Goal: Book appointment/travel/reservation

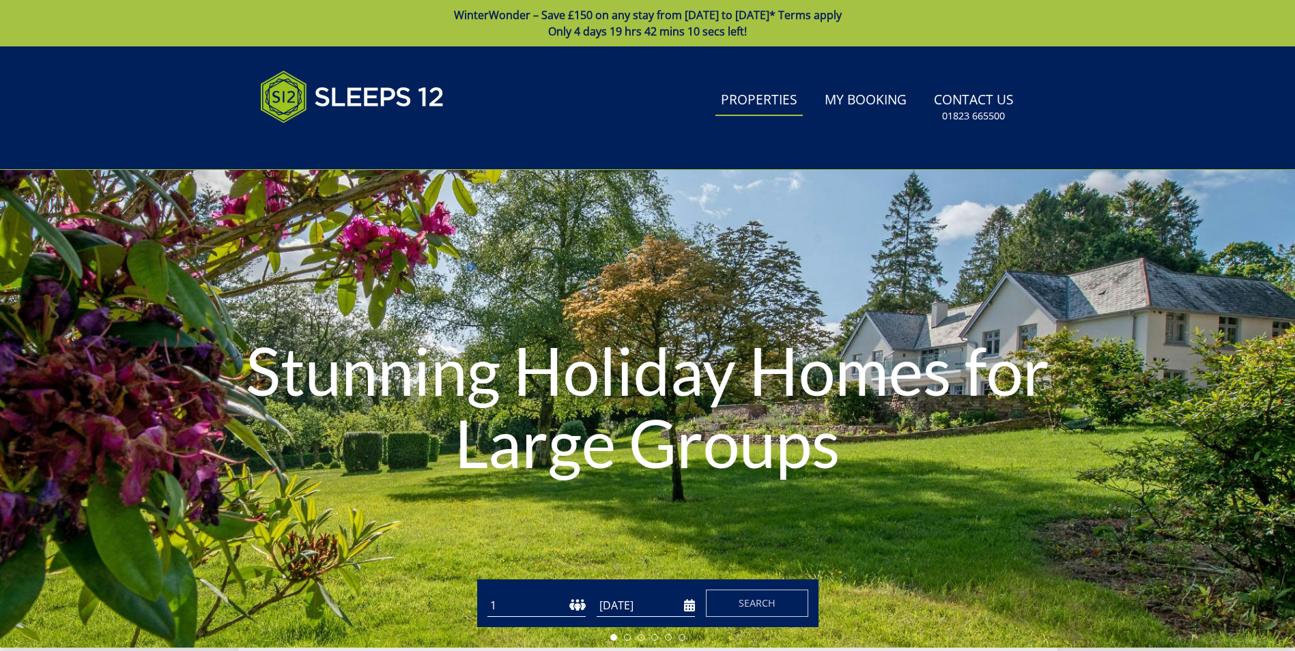
click at [757, 99] on link "Properties" at bounding box center [758, 100] width 87 height 31
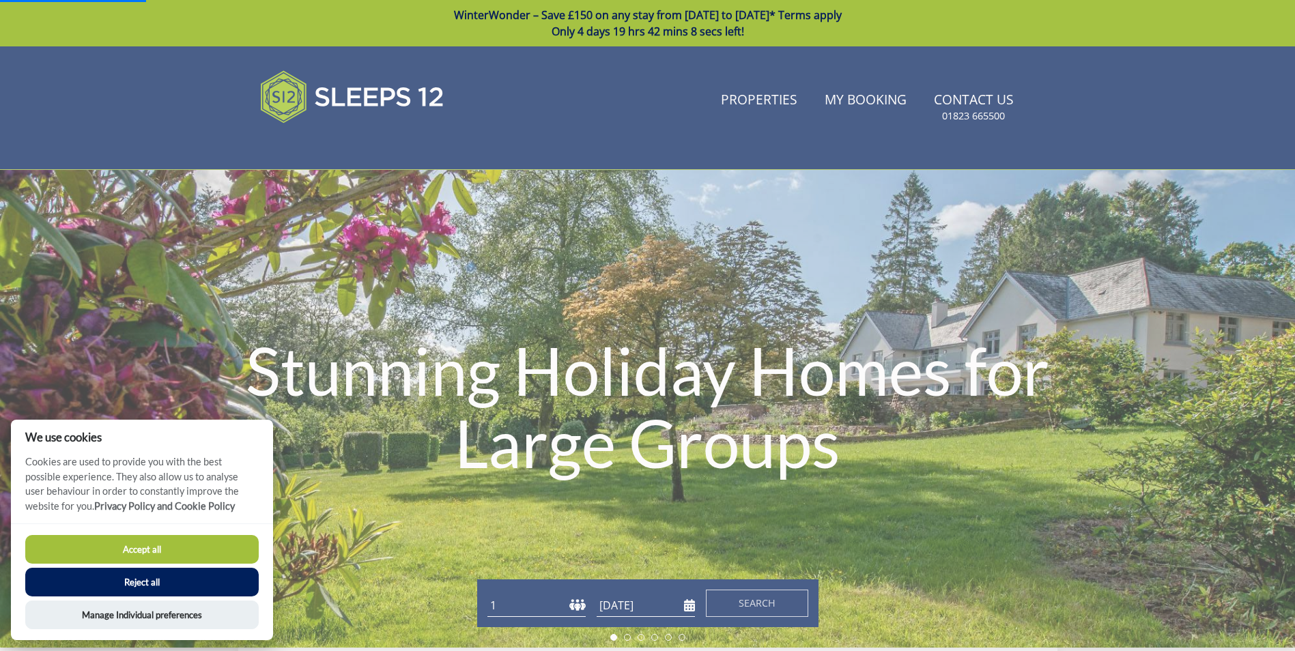
click at [126, 545] on button "Accept all" at bounding box center [141, 549] width 233 height 29
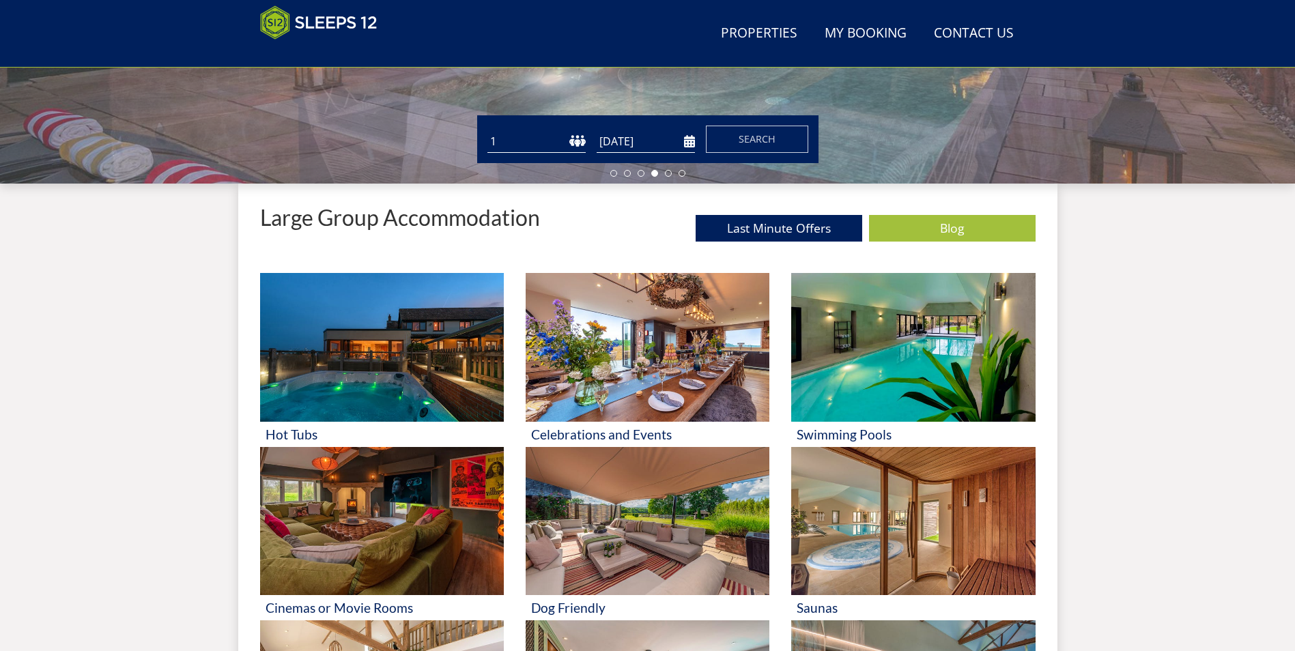
scroll to position [373, 0]
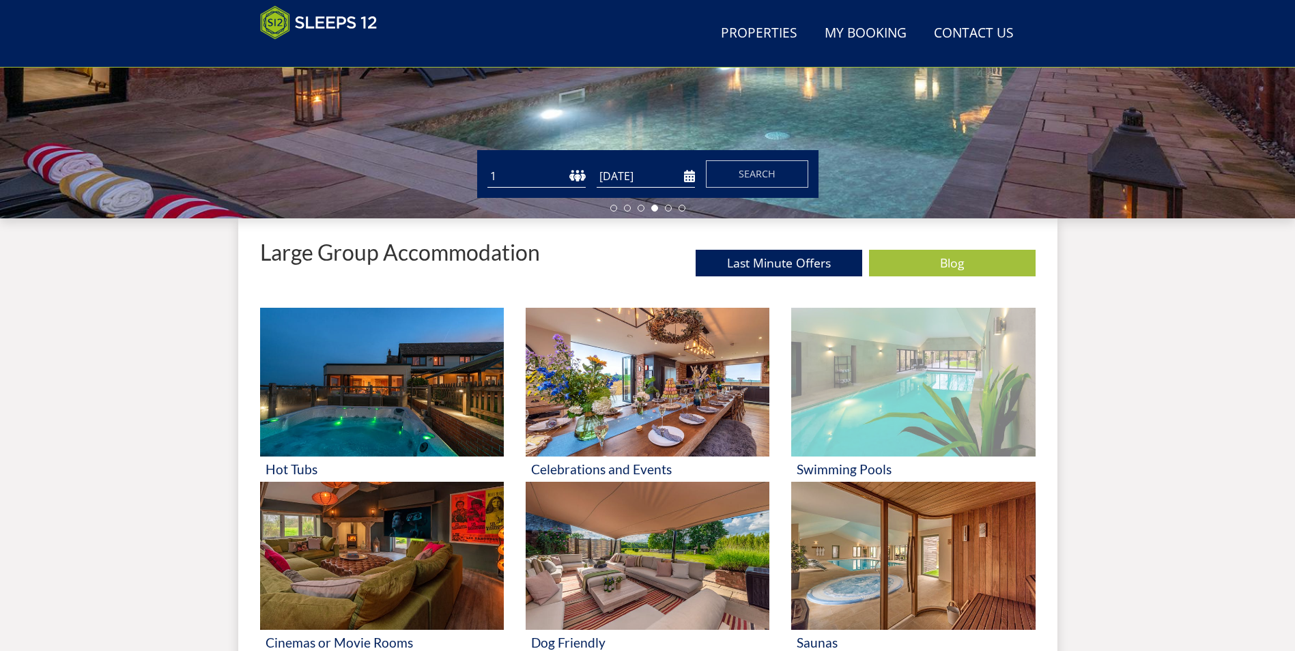
click at [889, 369] on img at bounding box center [913, 382] width 244 height 149
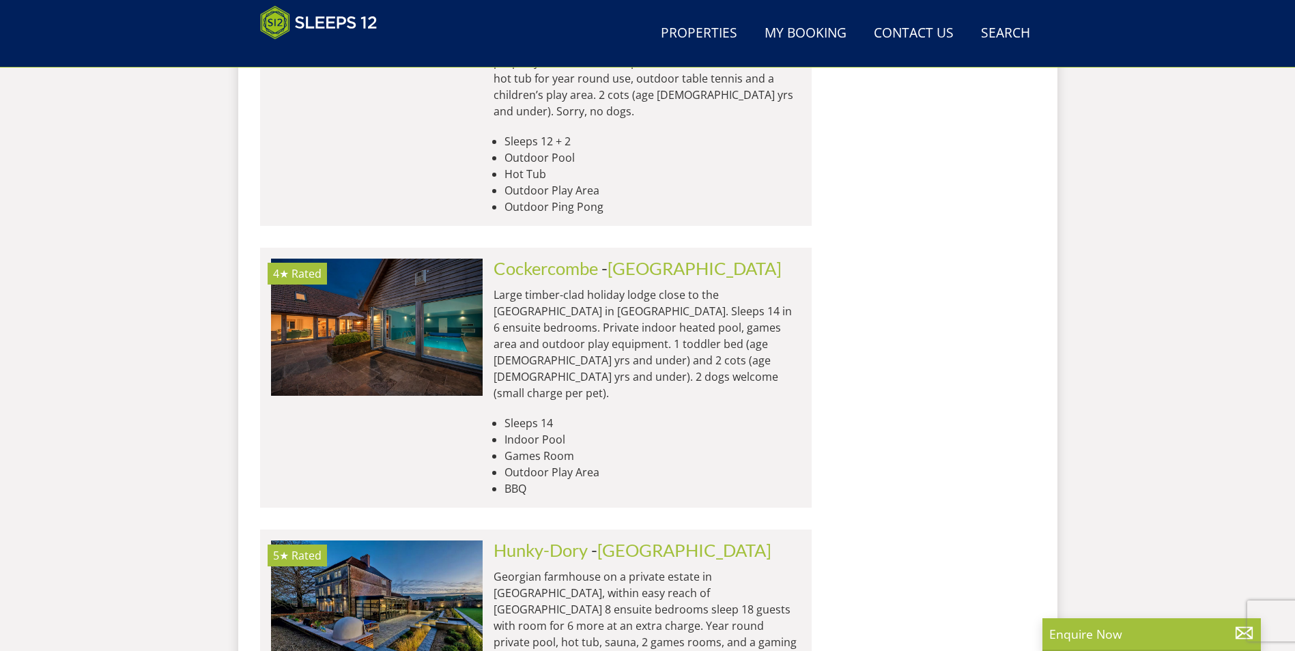
scroll to position [5688, 0]
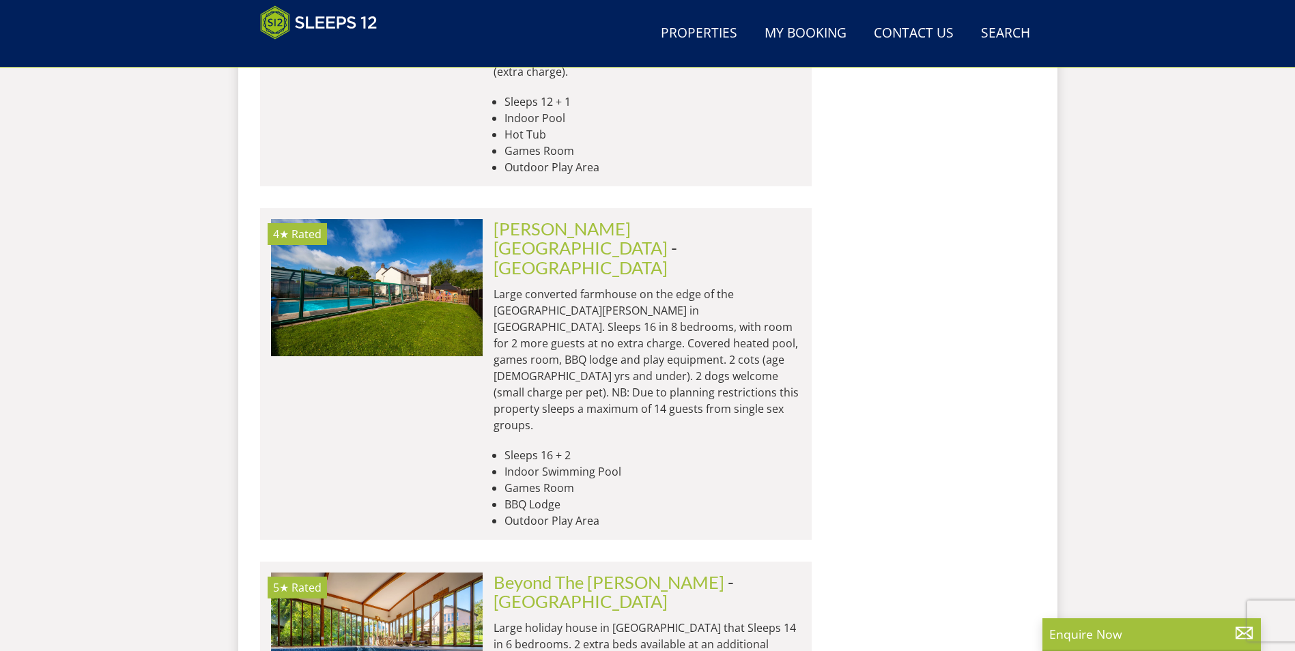
scroll to position [11149, 0]
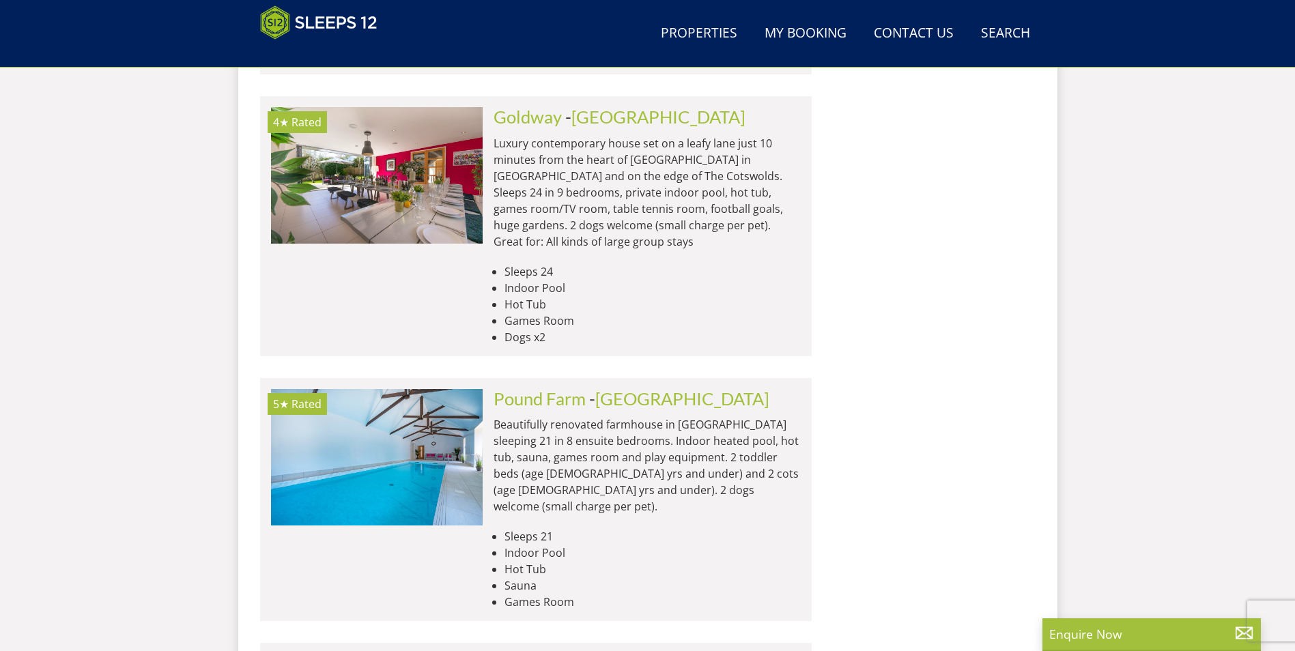
scroll to position [13333, 0]
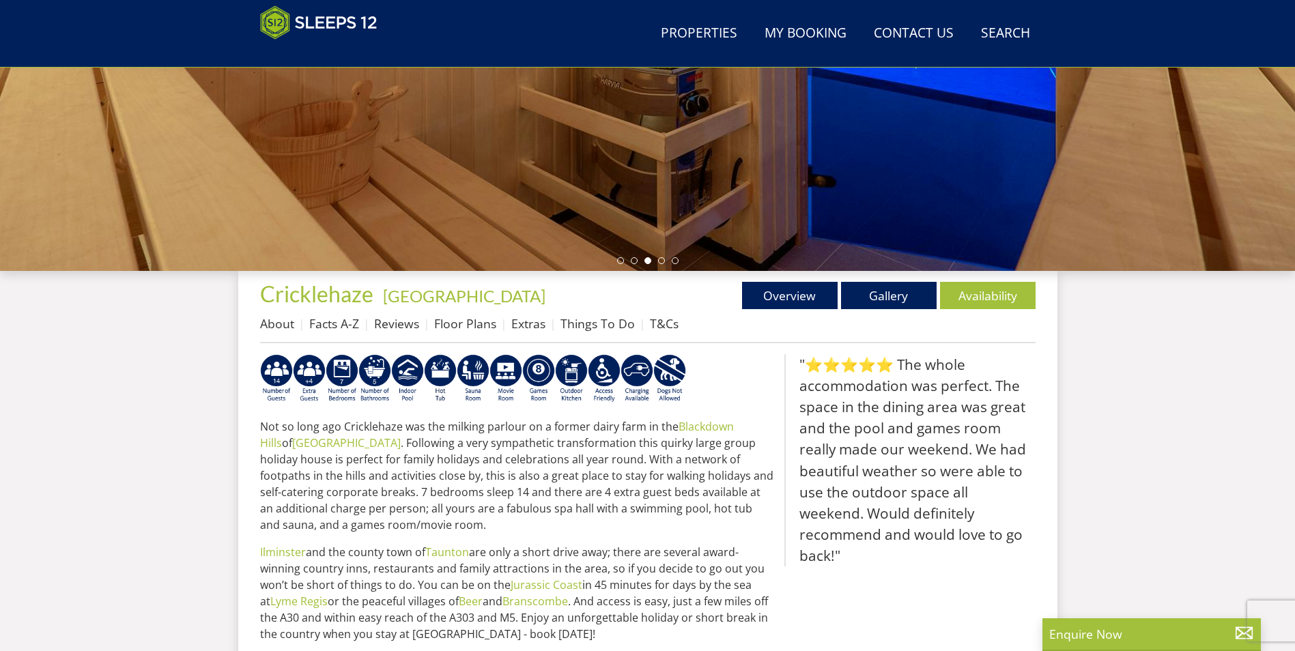
scroll to position [307, 0]
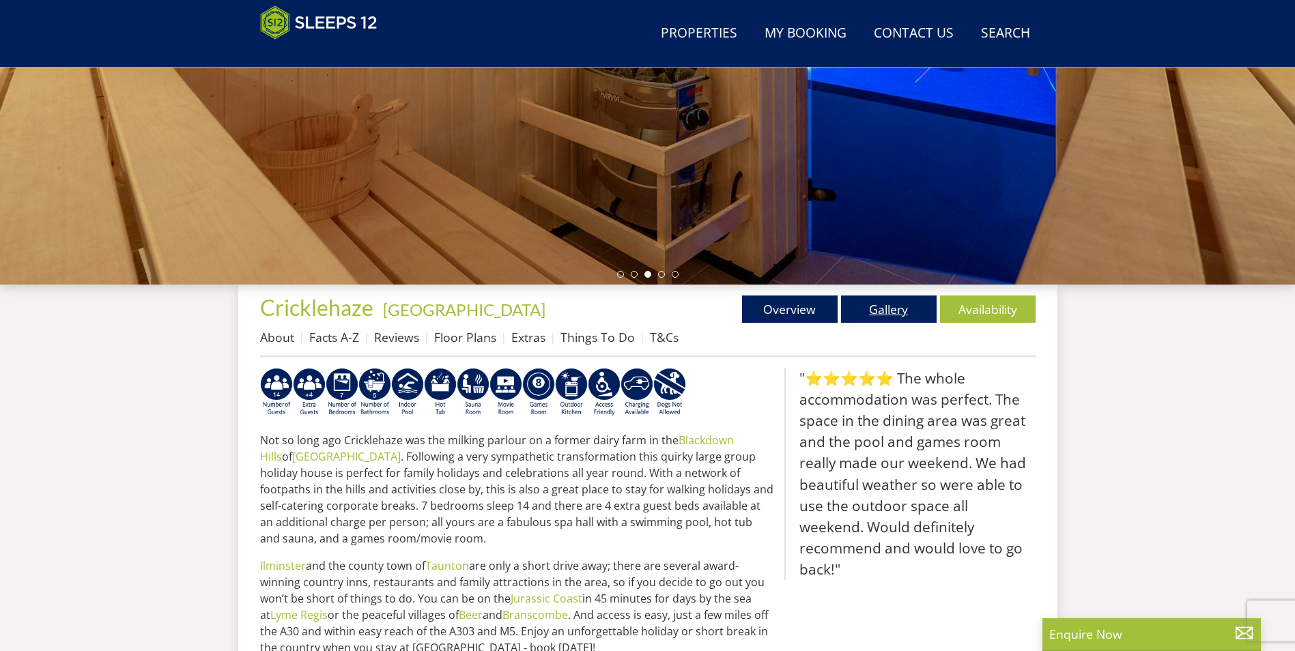
click at [881, 303] on link "Gallery" at bounding box center [889, 309] width 96 height 27
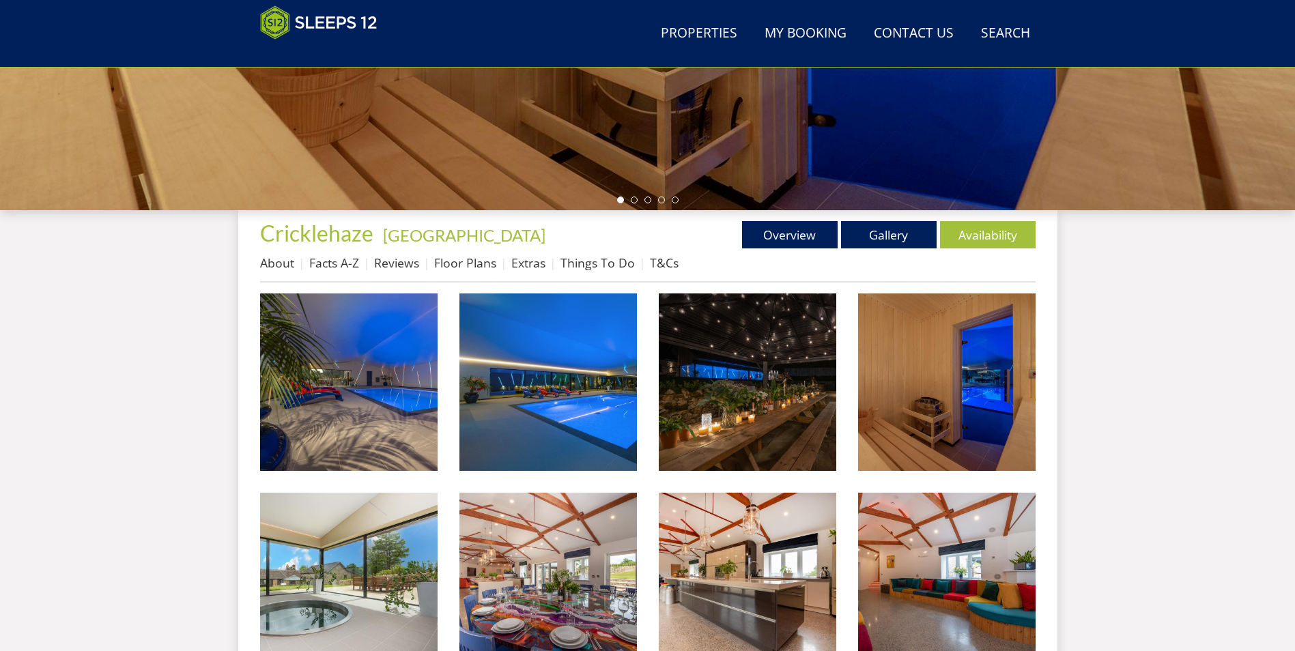
scroll to position [434, 0]
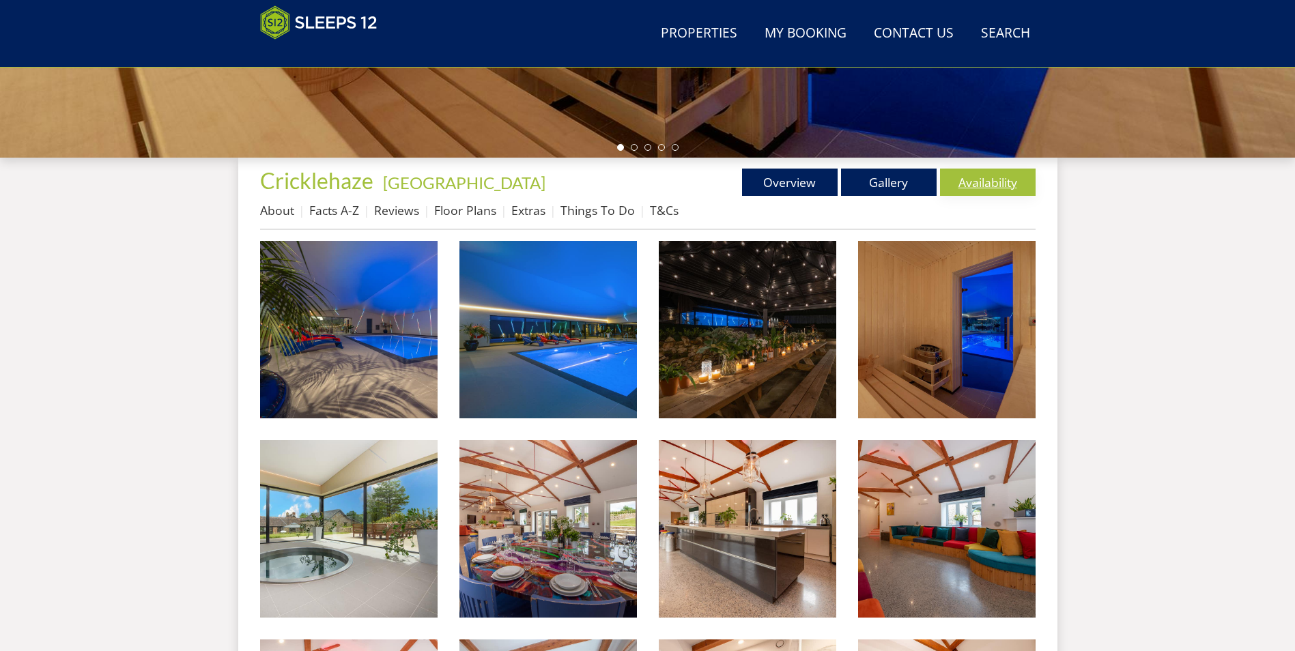
click at [987, 178] on link "Availability" at bounding box center [988, 182] width 96 height 27
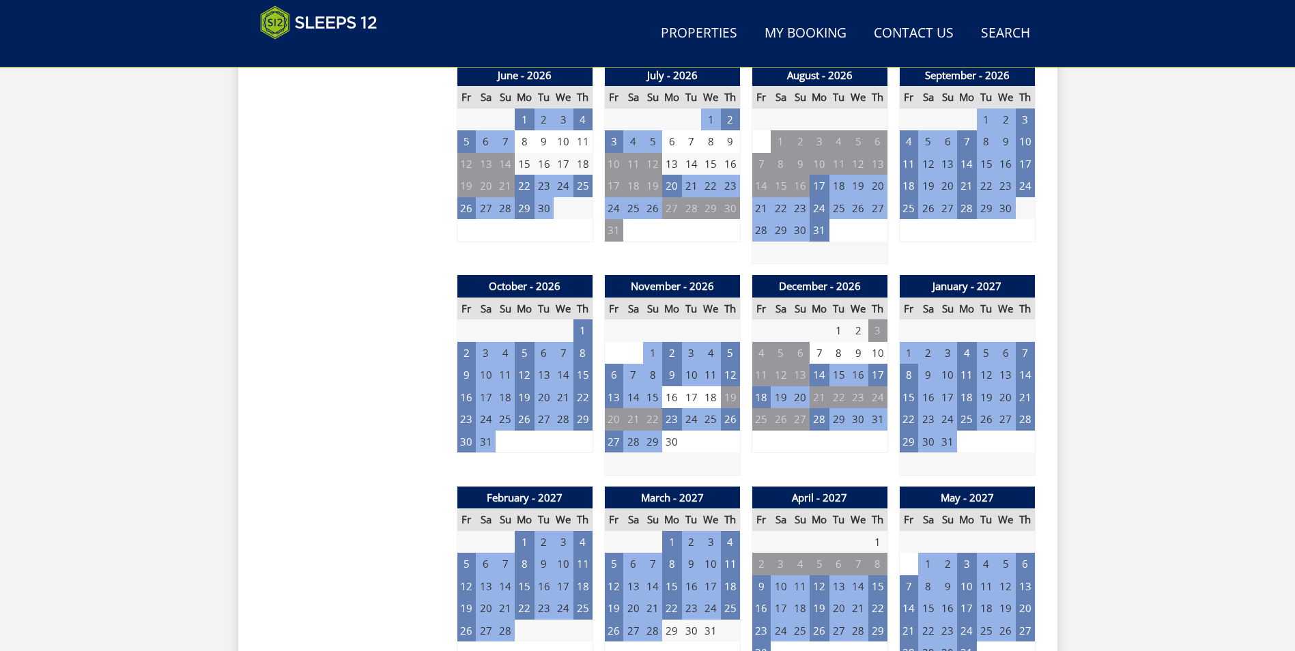
scroll to position [1186, 0]
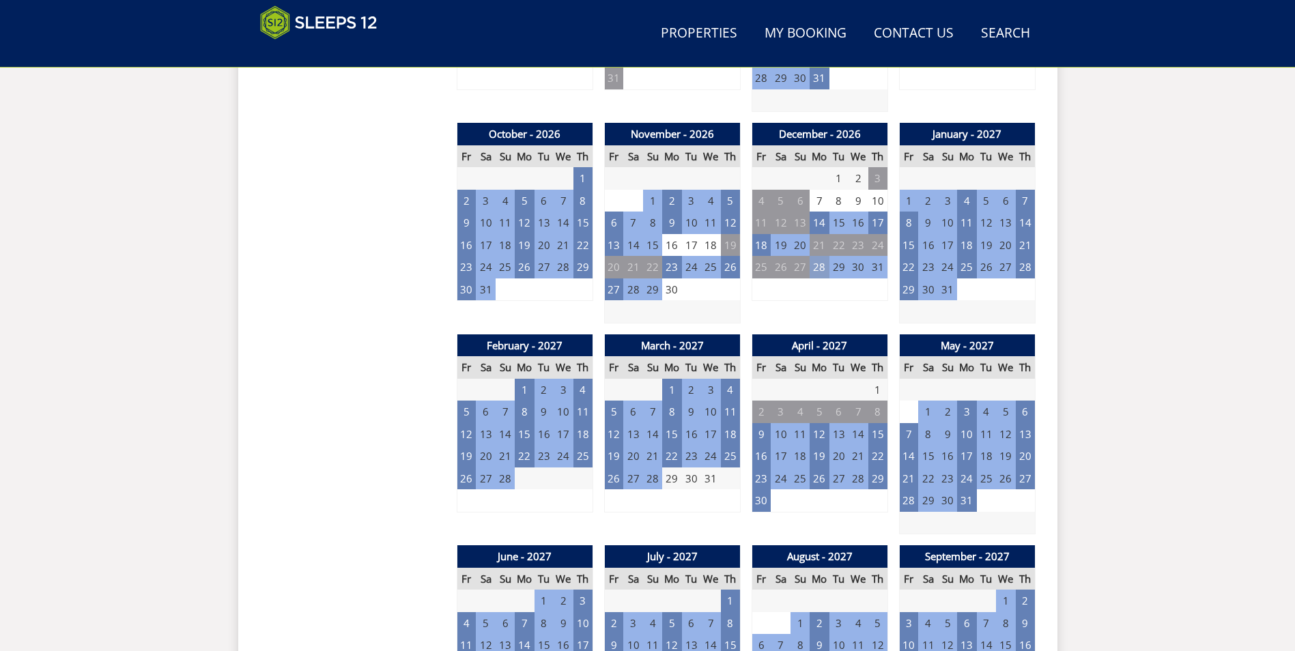
click at [814, 265] on td "28" at bounding box center [819, 267] width 19 height 23
click at [907, 217] on td "8" at bounding box center [908, 223] width 19 height 23
click at [1026, 199] on td "7" at bounding box center [1025, 201] width 19 height 23
click at [909, 225] on td "8" at bounding box center [908, 223] width 19 height 23
click at [932, 224] on td "9" at bounding box center [927, 223] width 19 height 23
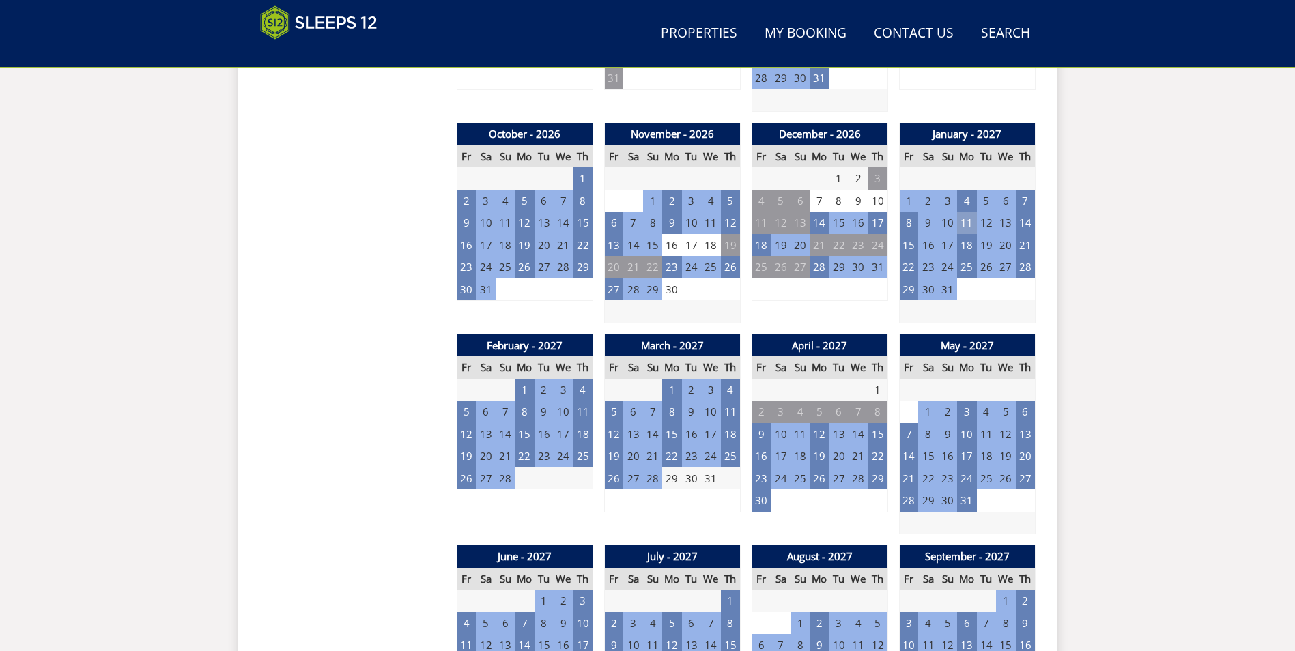
click at [961, 223] on td "11" at bounding box center [966, 223] width 19 height 23
click at [817, 222] on td "14" at bounding box center [819, 223] width 19 height 23
click at [877, 221] on td "17" at bounding box center [877, 223] width 19 height 23
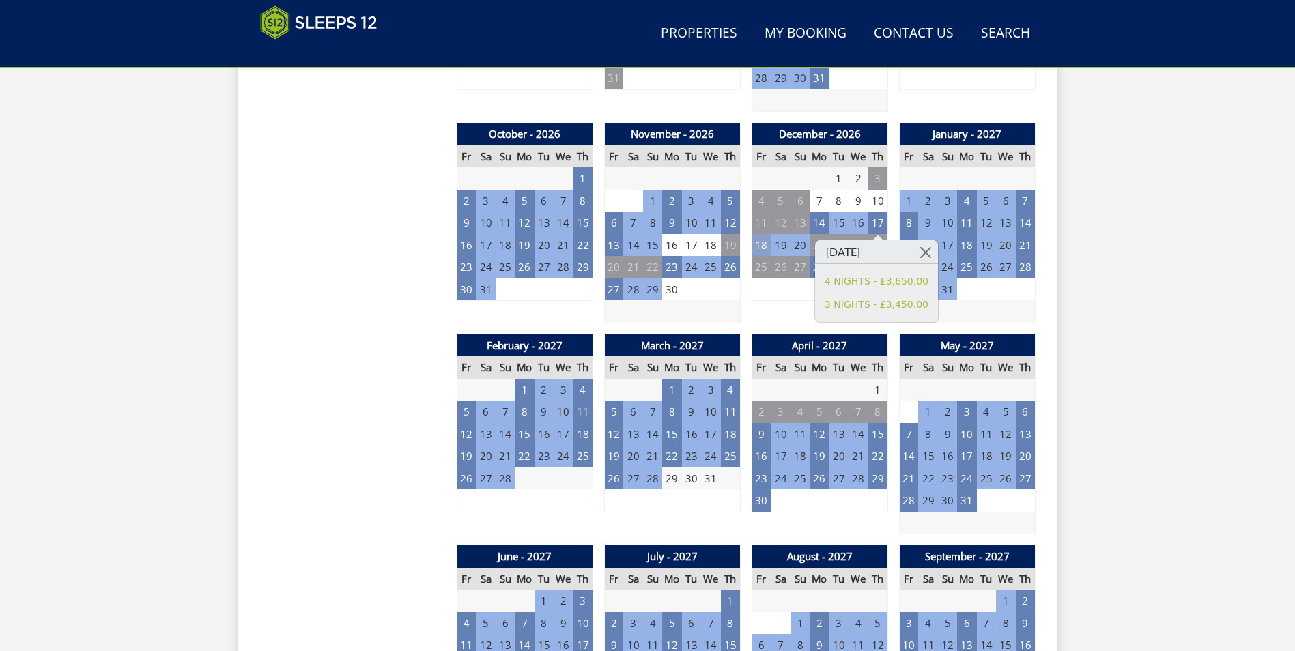
click at [762, 249] on td "18" at bounding box center [761, 245] width 19 height 23
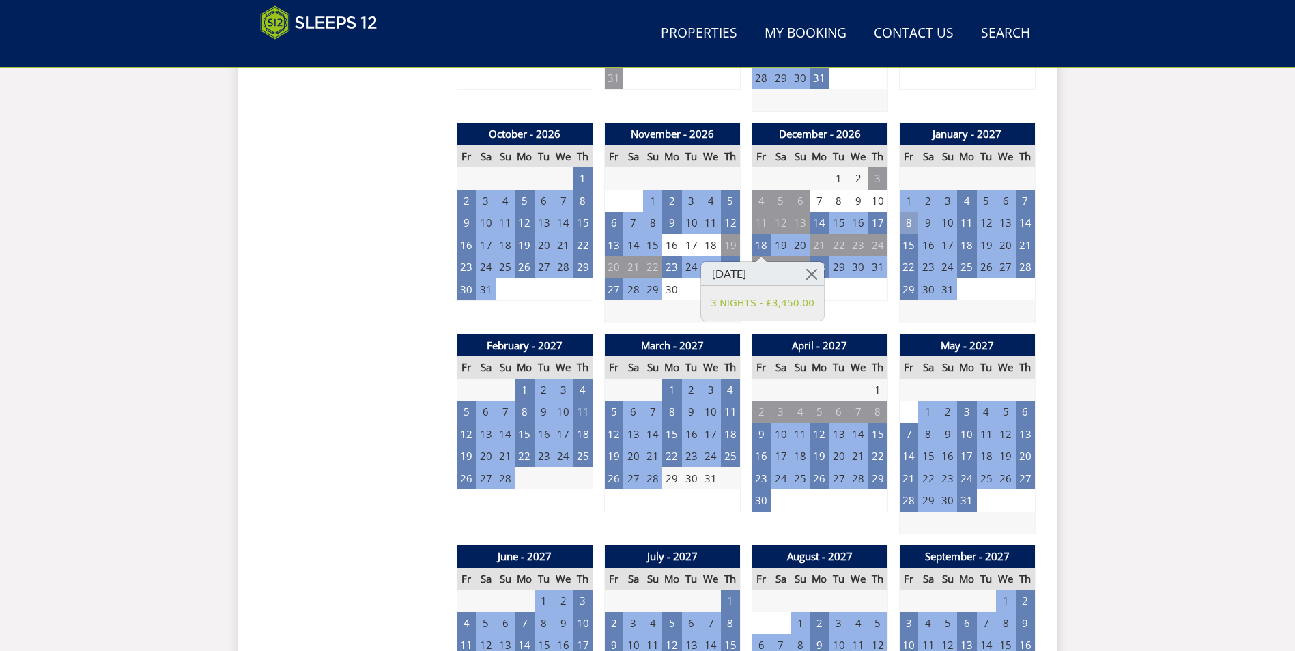
click at [910, 224] on td "8" at bounding box center [908, 223] width 19 height 23
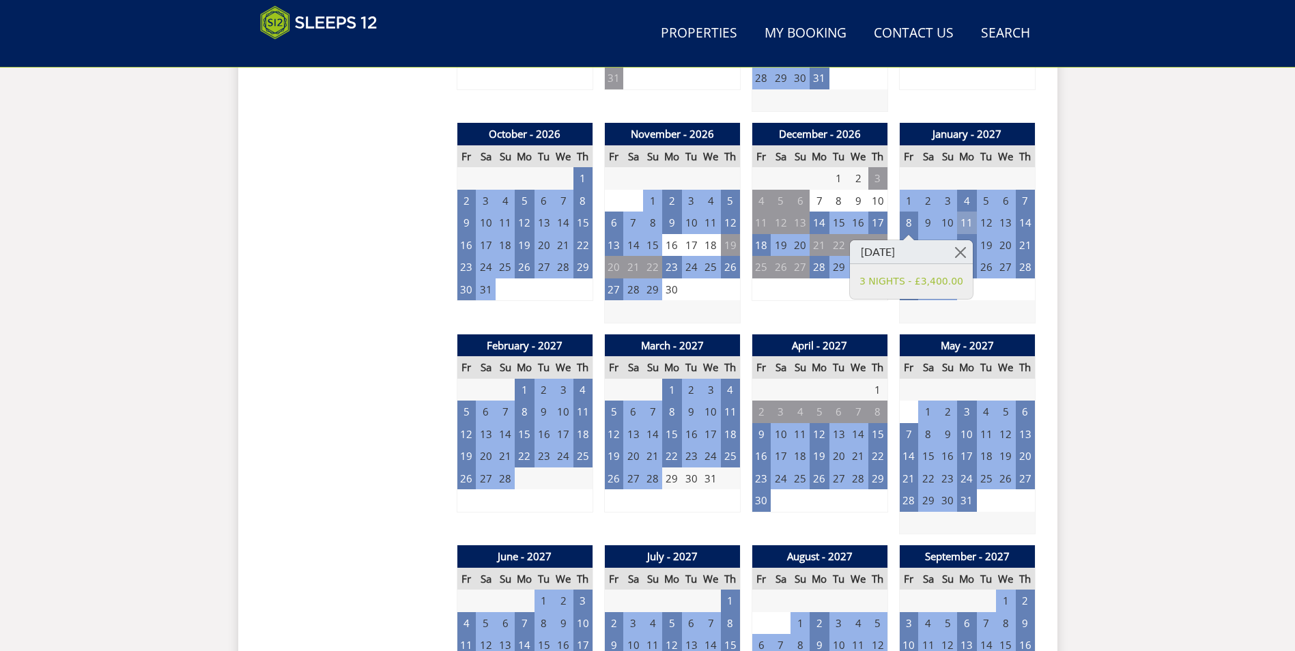
click at [966, 221] on td "11" at bounding box center [966, 223] width 19 height 23
click at [1020, 217] on td "14" at bounding box center [1025, 223] width 19 height 23
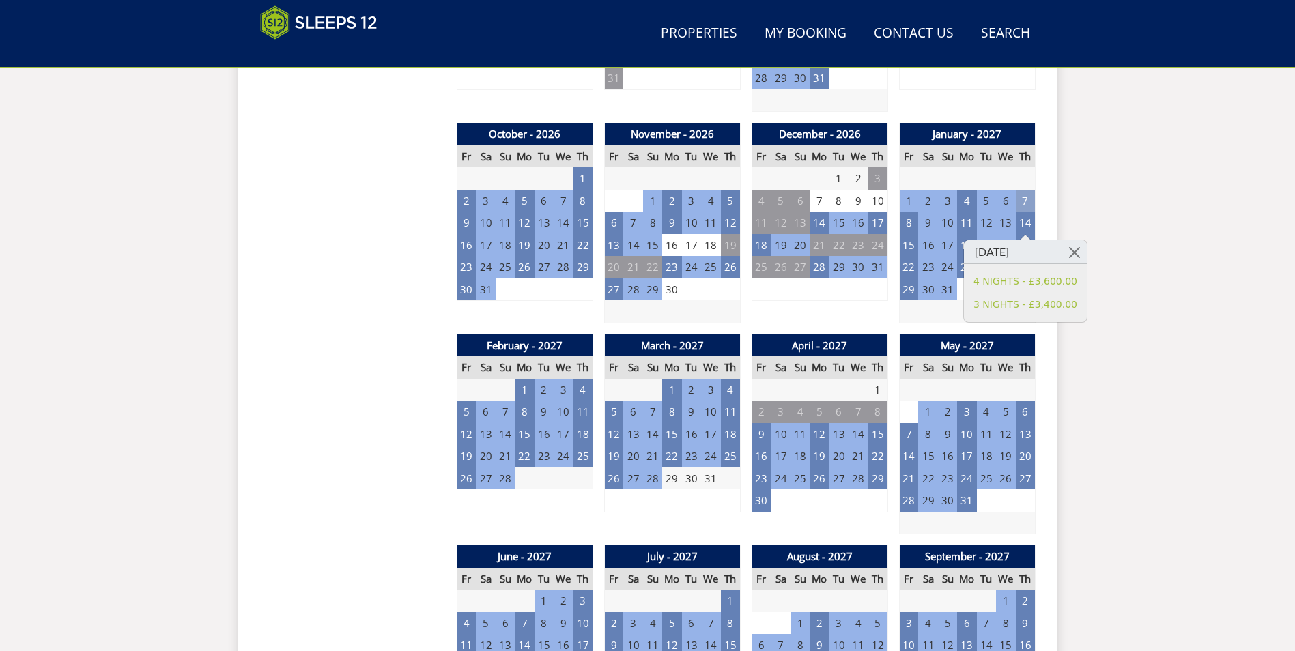
click at [1023, 196] on td "7" at bounding box center [1025, 201] width 19 height 23
click at [969, 199] on td "4" at bounding box center [966, 201] width 19 height 23
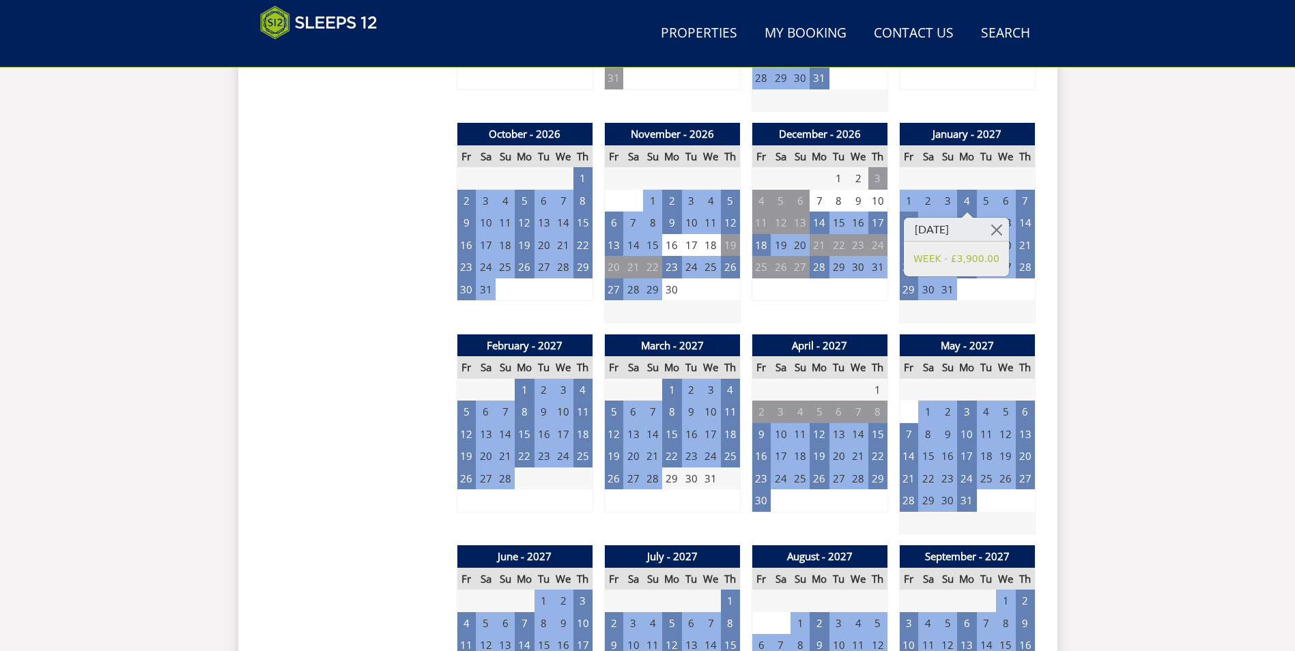
click at [1046, 313] on div "Properties Cricklehaze - [GEOGRAPHIC_DATA] Overview Gallery Availability About …" at bounding box center [647, 498] width 819 height 2185
click at [965, 227] on td "11" at bounding box center [966, 223] width 19 height 23
click at [1055, 326] on div "Properties Cricklehaze - [GEOGRAPHIC_DATA] Overview Gallery Availability About …" at bounding box center [647, 498] width 819 height 2185
click at [965, 249] on td "18" at bounding box center [966, 245] width 19 height 23
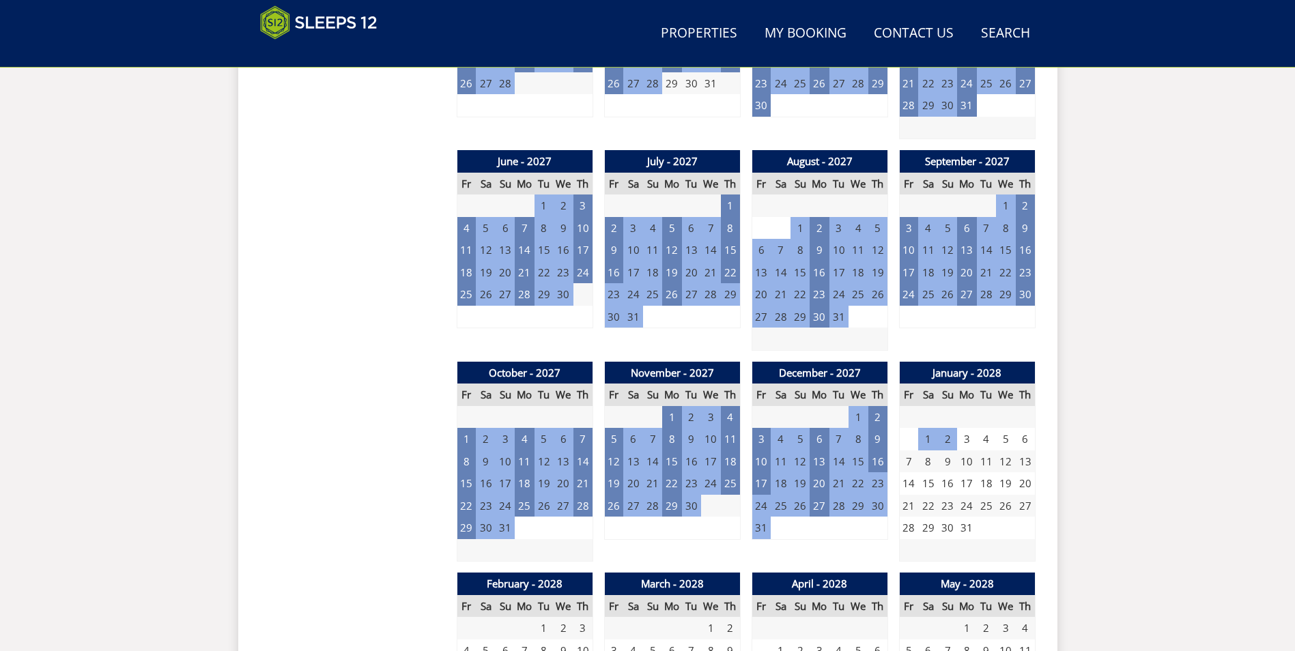
scroll to position [1595, 0]
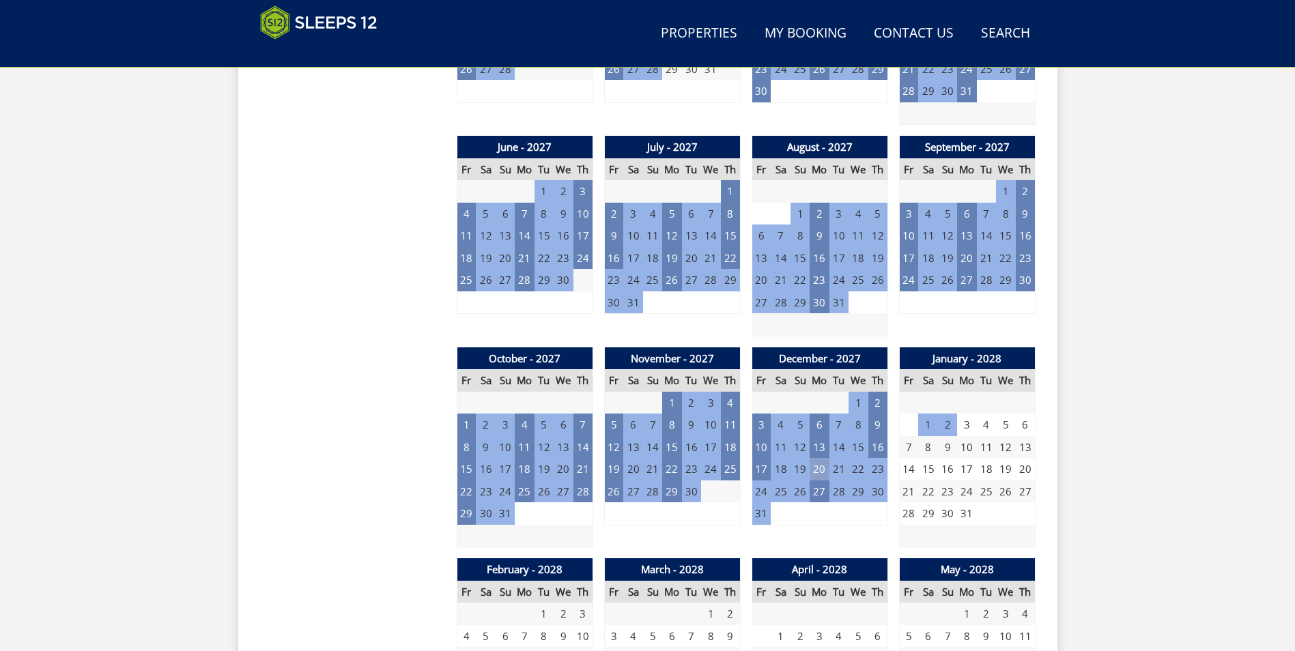
click at [818, 471] on td "20" at bounding box center [819, 469] width 19 height 23
click at [842, 470] on td "21" at bounding box center [838, 469] width 19 height 23
click at [763, 471] on td "17" at bounding box center [761, 469] width 19 height 23
click at [822, 452] on td "13" at bounding box center [819, 447] width 19 height 23
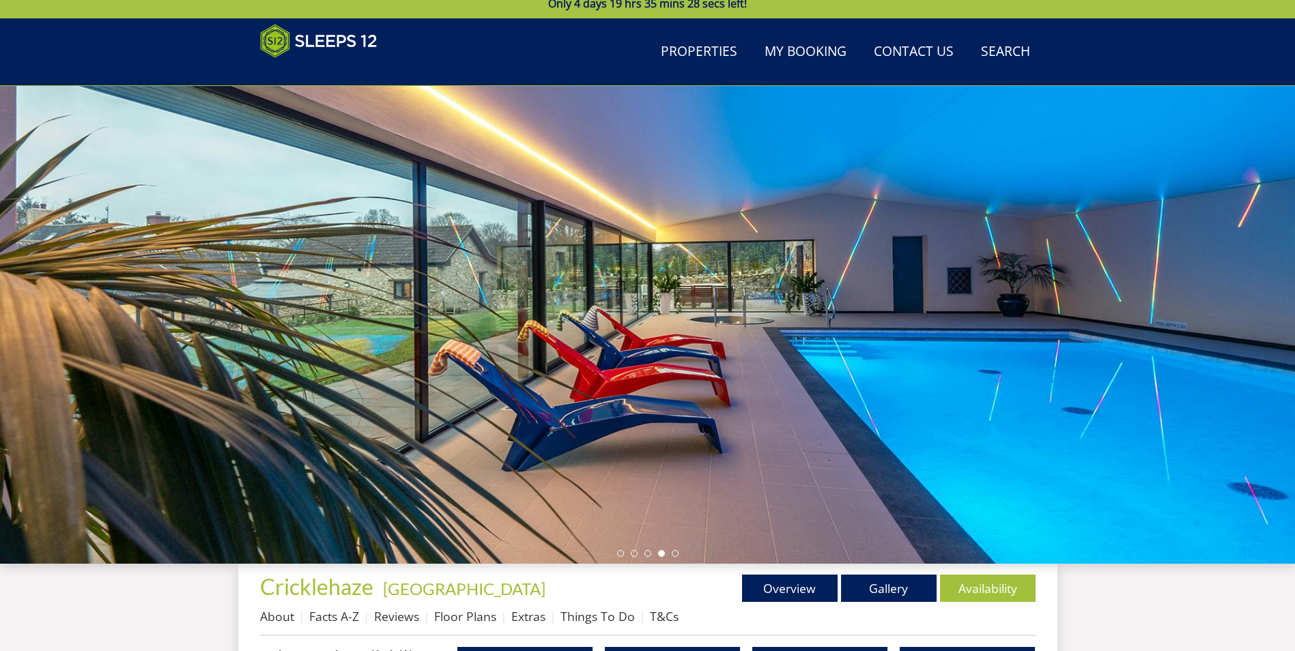
scroll to position [81, 0]
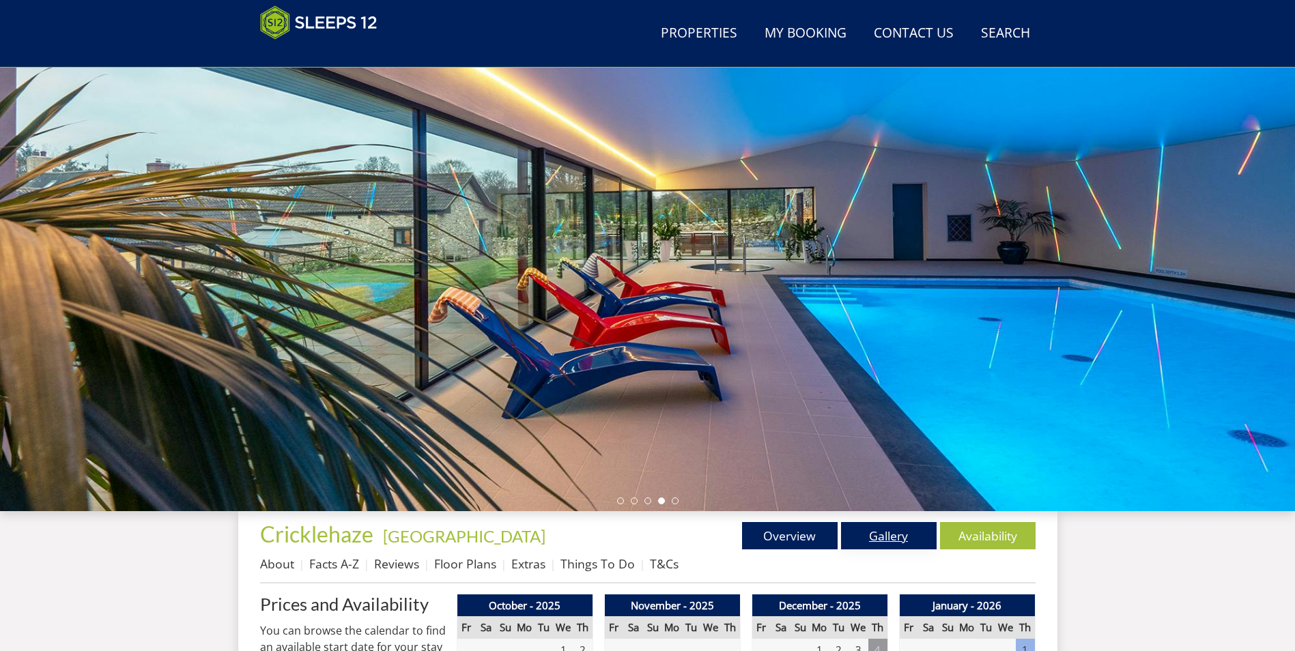
click at [874, 534] on link "Gallery" at bounding box center [889, 535] width 96 height 27
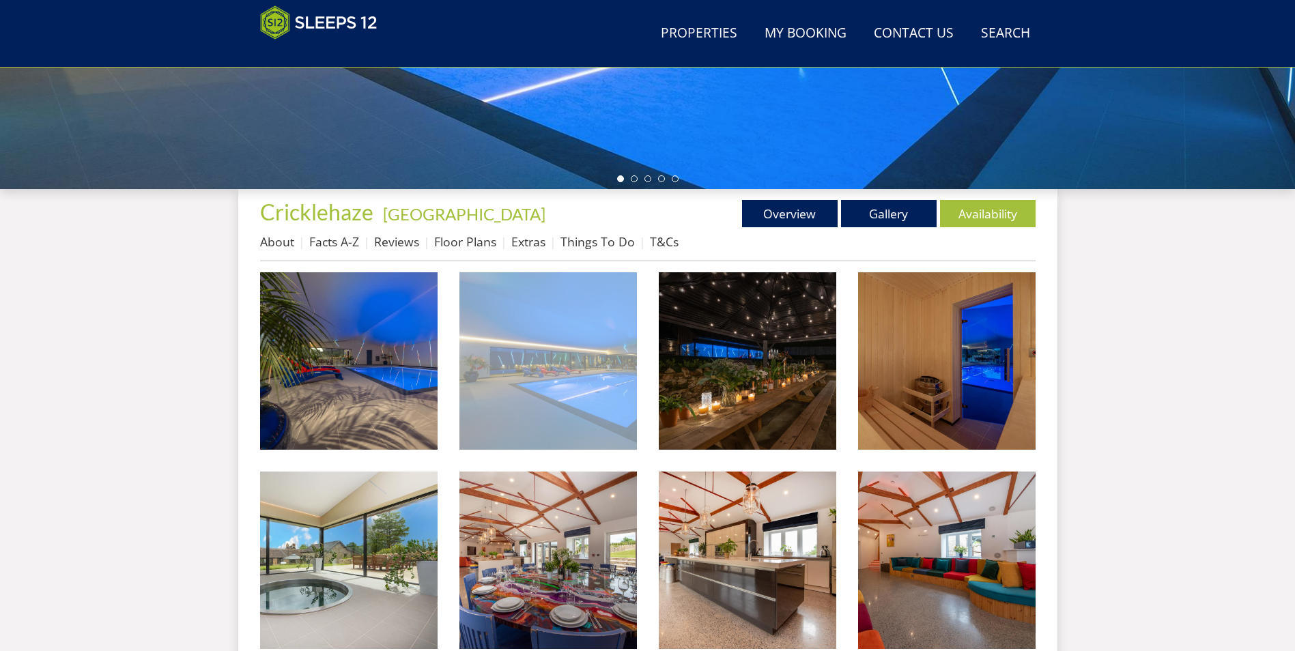
scroll to position [423, 0]
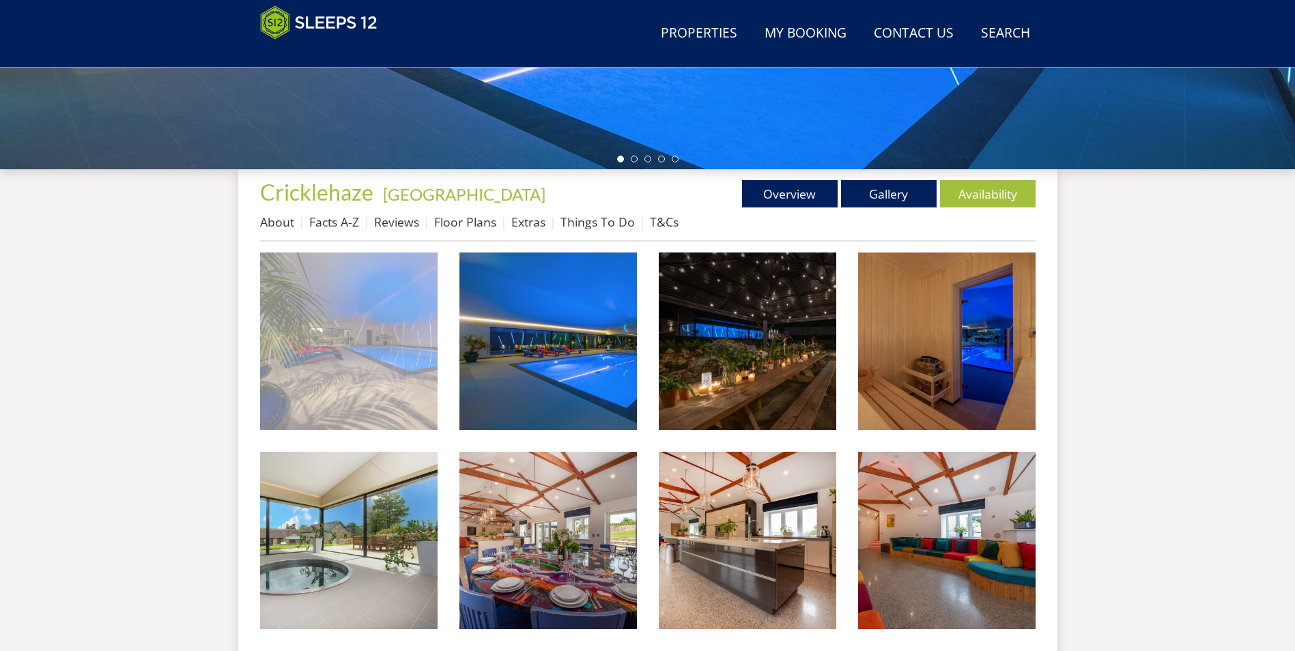
click at [376, 334] on img at bounding box center [348, 341] width 177 height 177
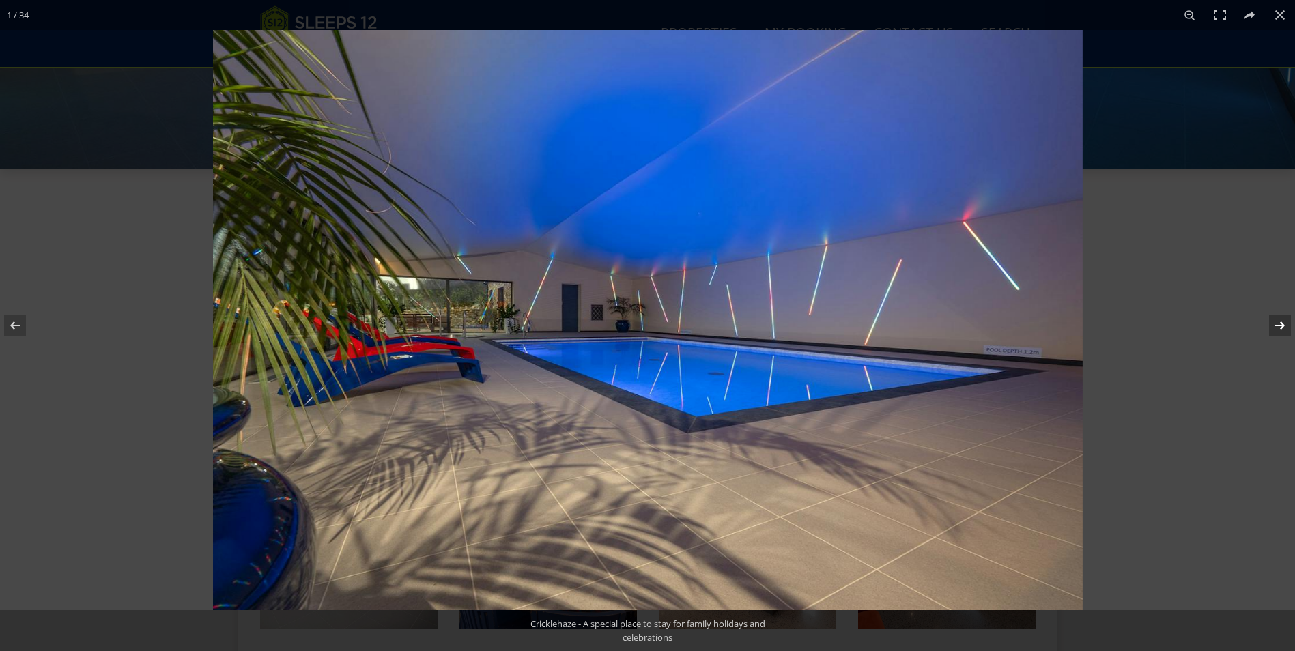
click at [1280, 327] on button at bounding box center [1271, 325] width 48 height 68
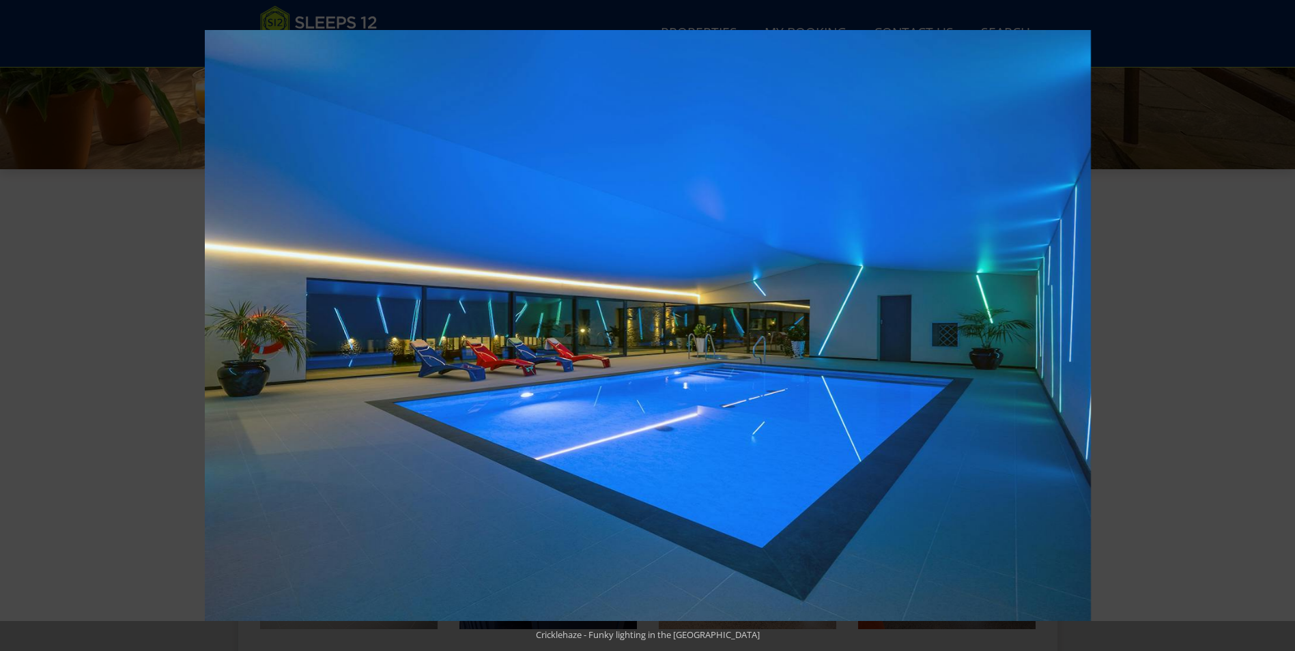
click at [1281, 326] on button at bounding box center [1271, 325] width 48 height 68
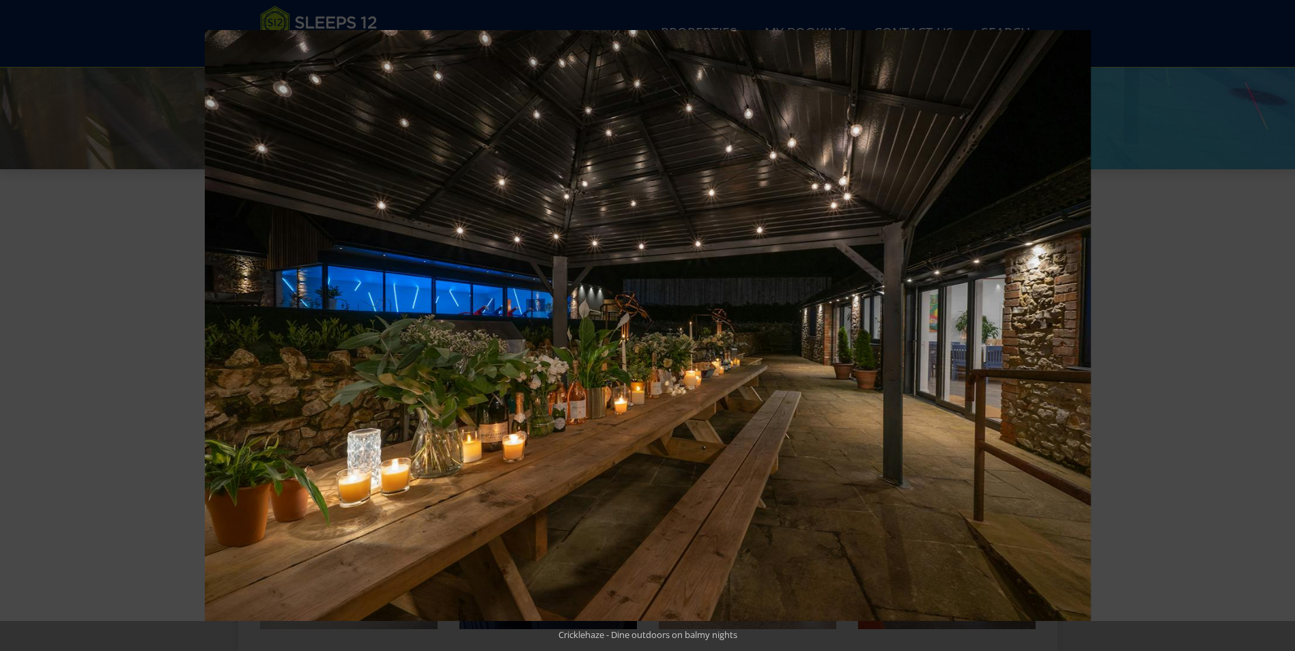
click at [1277, 326] on button at bounding box center [1271, 325] width 48 height 68
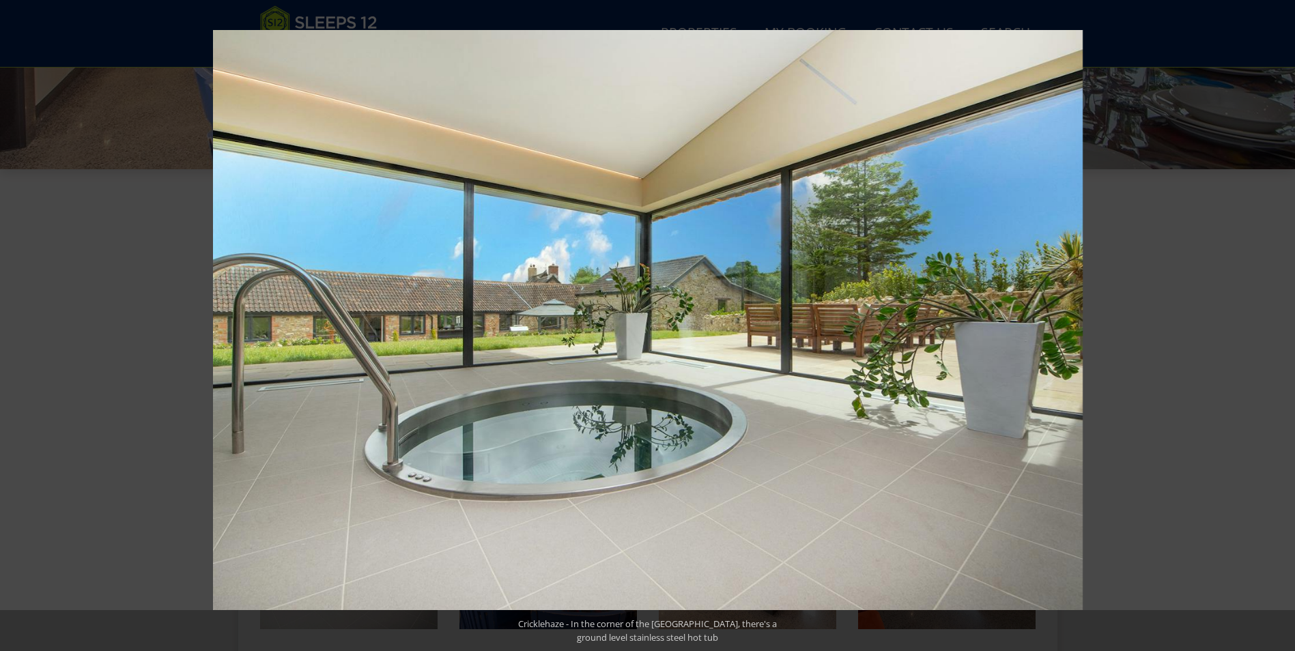
click at [1279, 327] on button at bounding box center [1271, 325] width 48 height 68
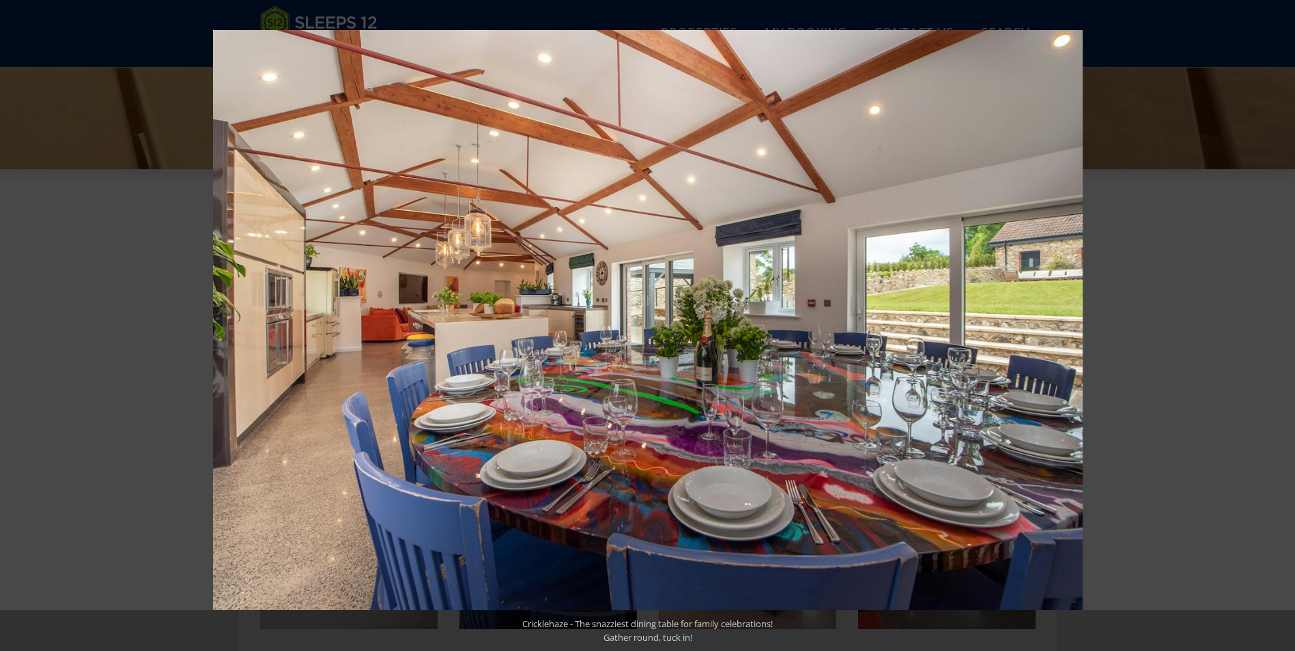
click at [1279, 327] on button at bounding box center [1271, 325] width 48 height 68
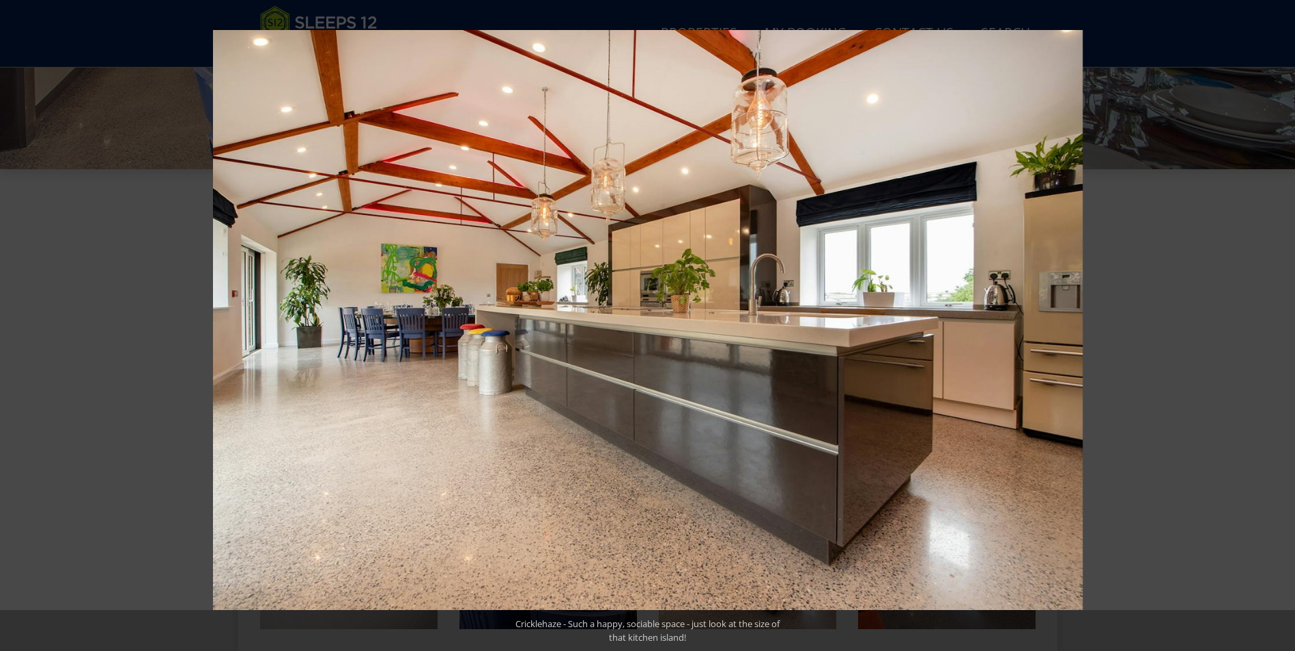
click at [1279, 327] on button at bounding box center [1271, 325] width 48 height 68
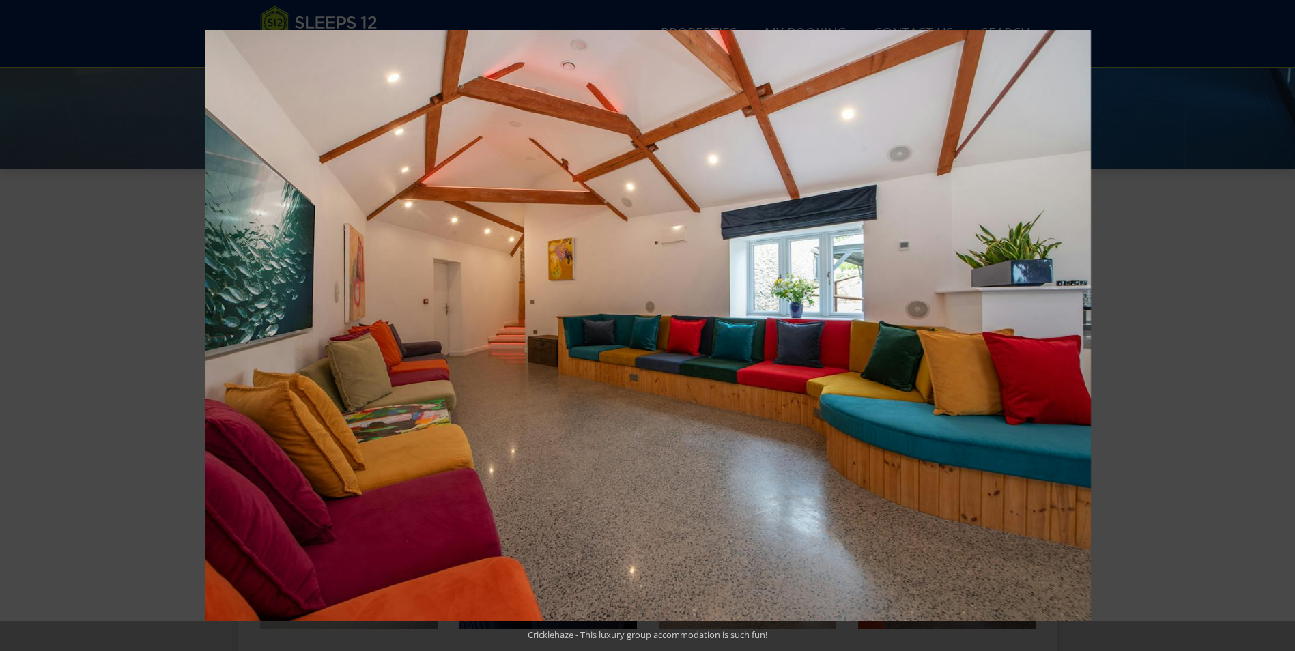
click at [1279, 327] on button at bounding box center [1271, 325] width 48 height 68
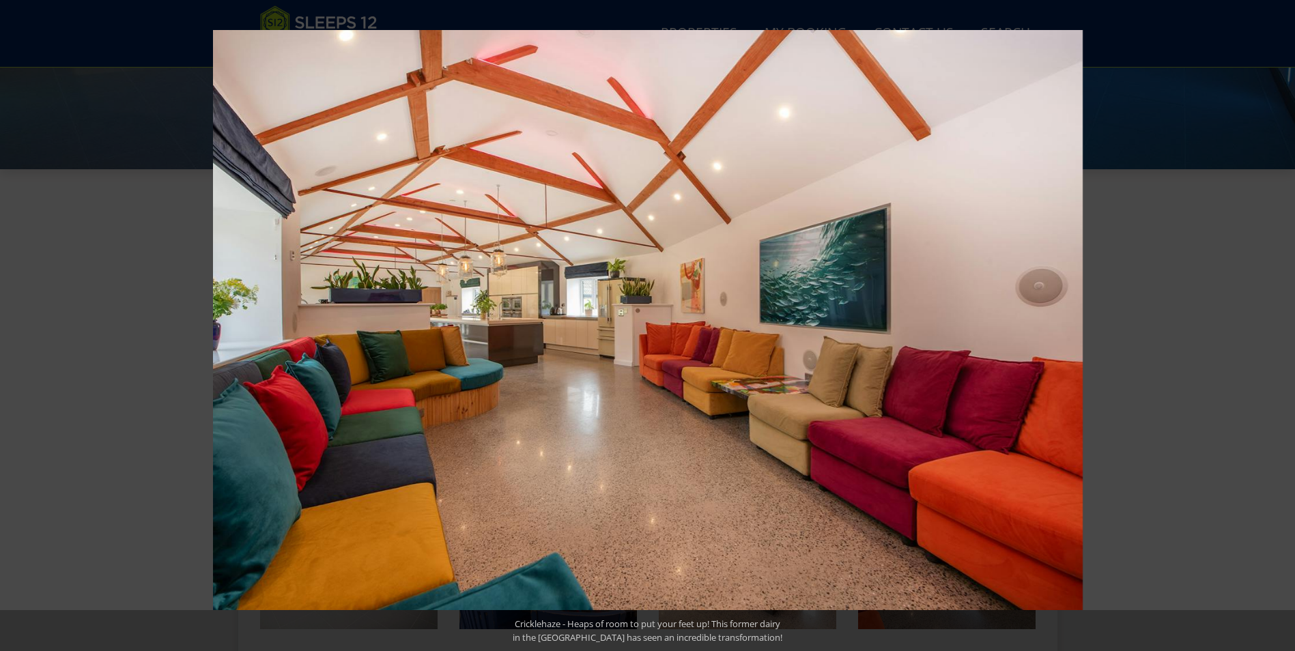
click at [1279, 327] on button at bounding box center [1271, 325] width 48 height 68
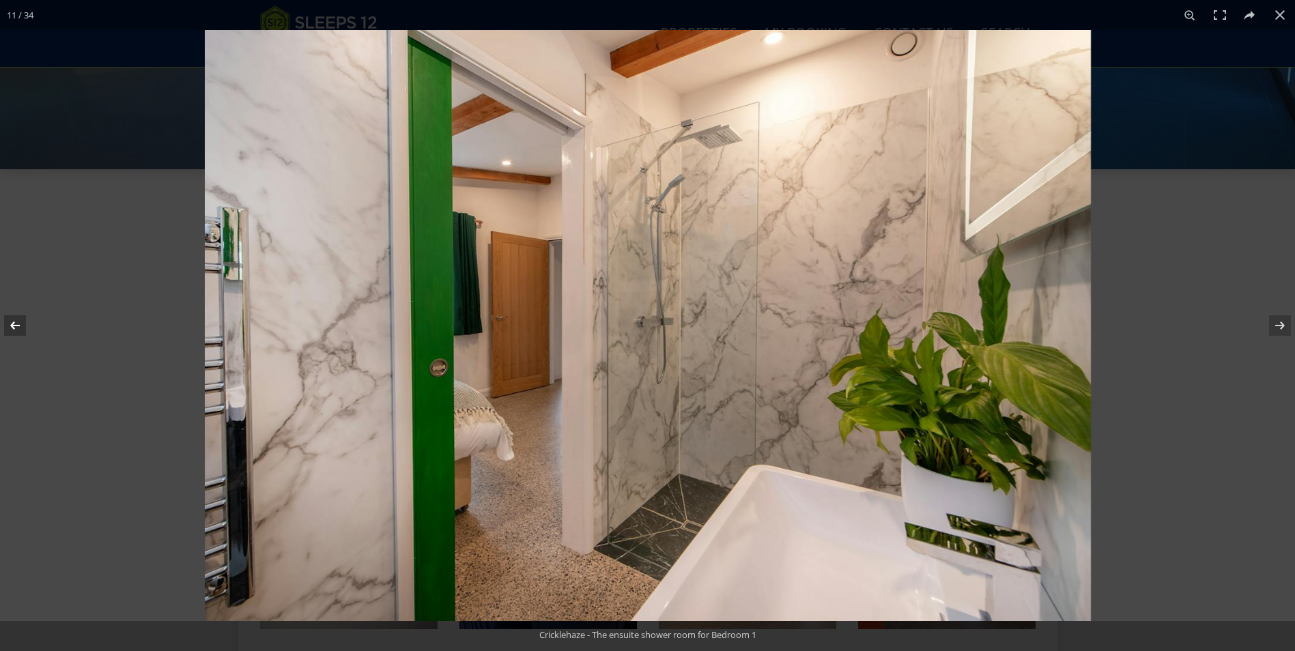
click at [13, 325] on button at bounding box center [24, 325] width 48 height 68
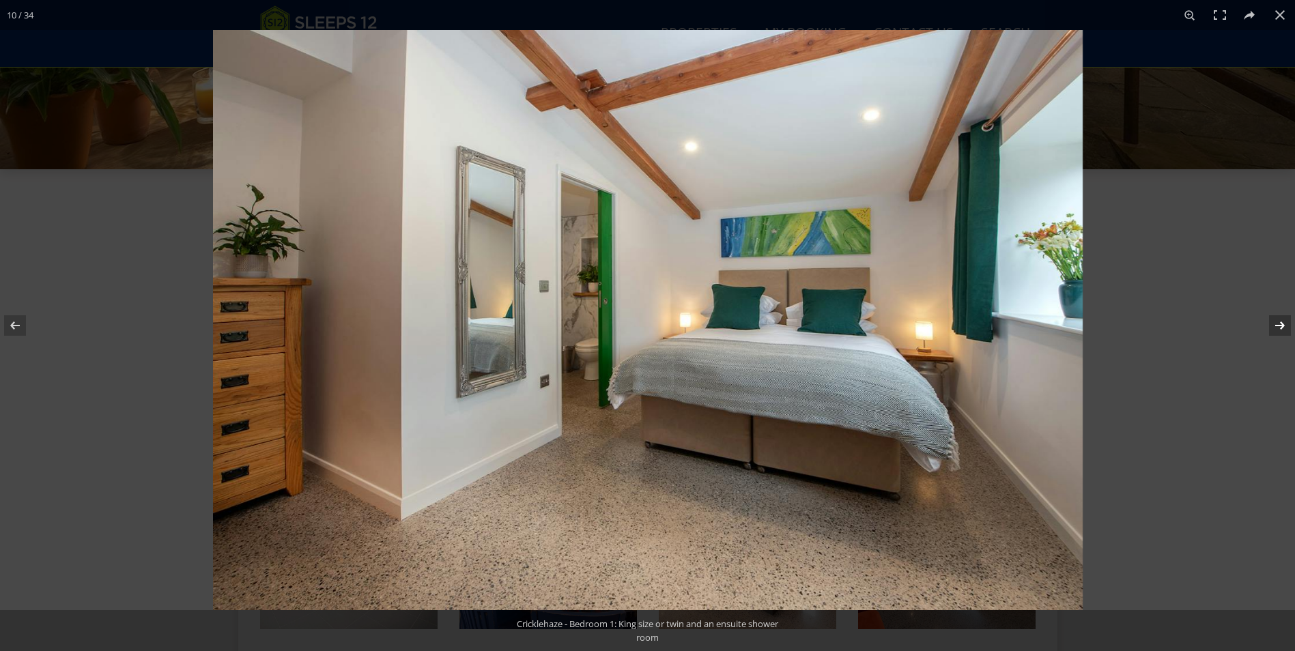
click at [1283, 327] on button at bounding box center [1271, 325] width 48 height 68
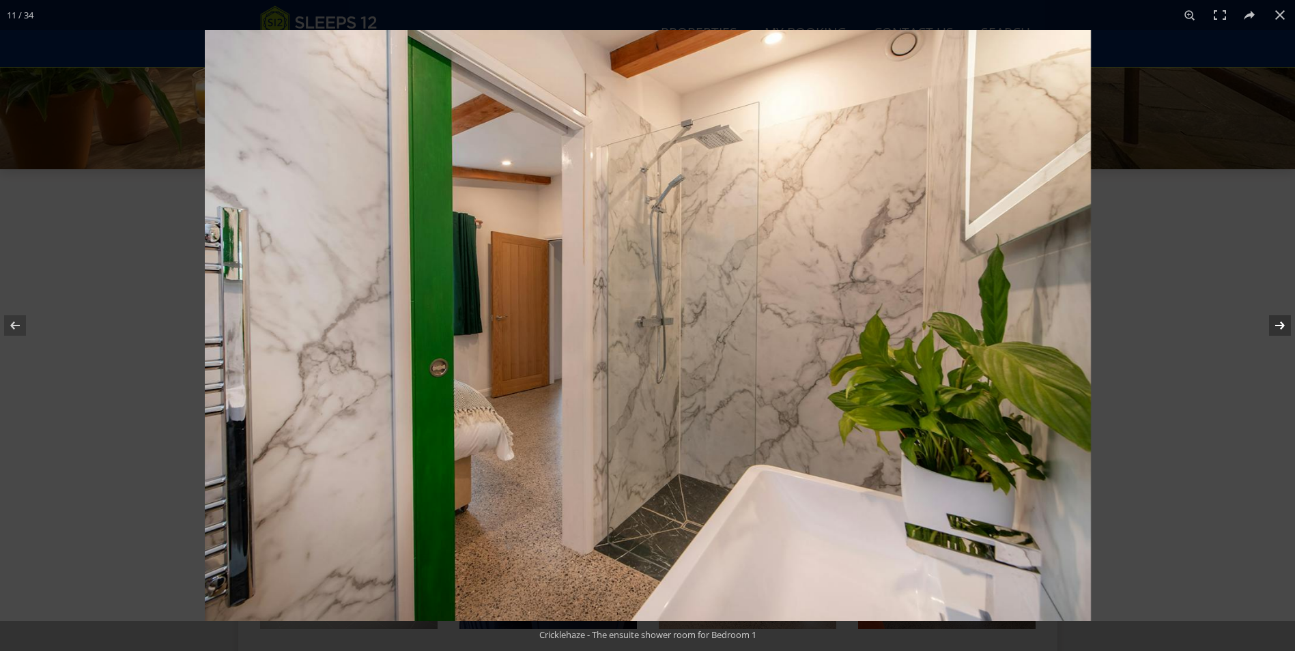
click at [1279, 324] on button at bounding box center [1271, 325] width 48 height 68
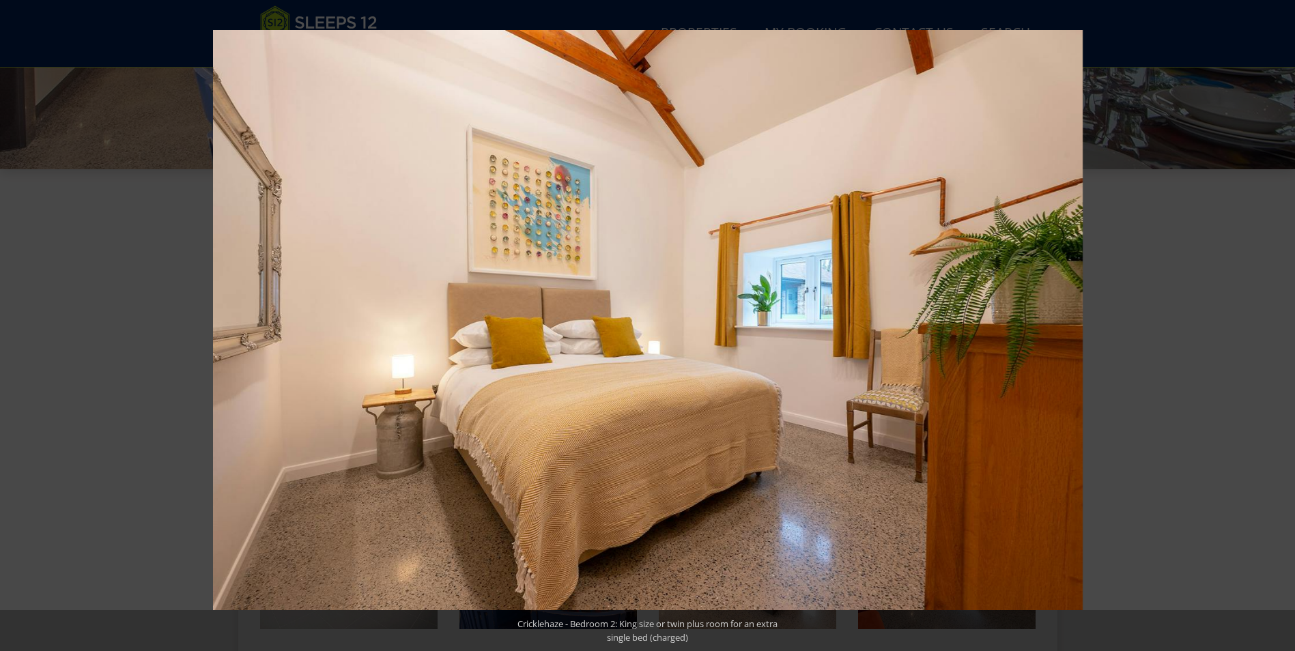
click at [1279, 324] on button at bounding box center [1271, 325] width 48 height 68
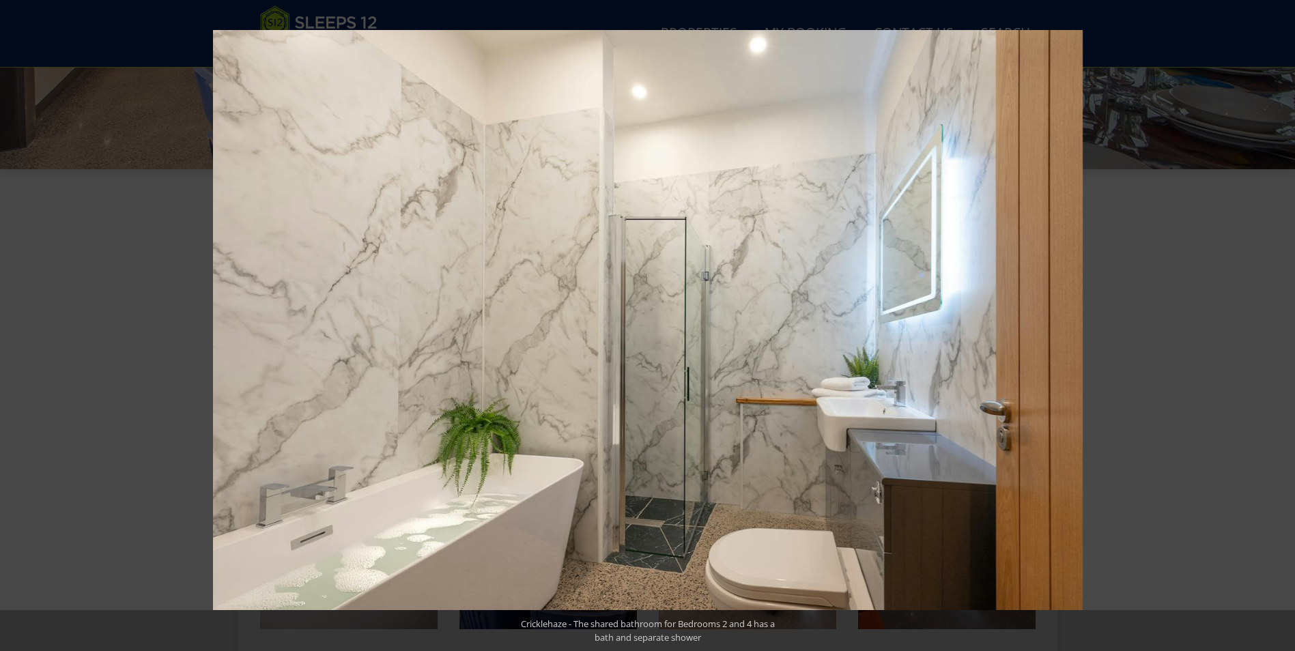
click at [1279, 324] on button at bounding box center [1271, 325] width 48 height 68
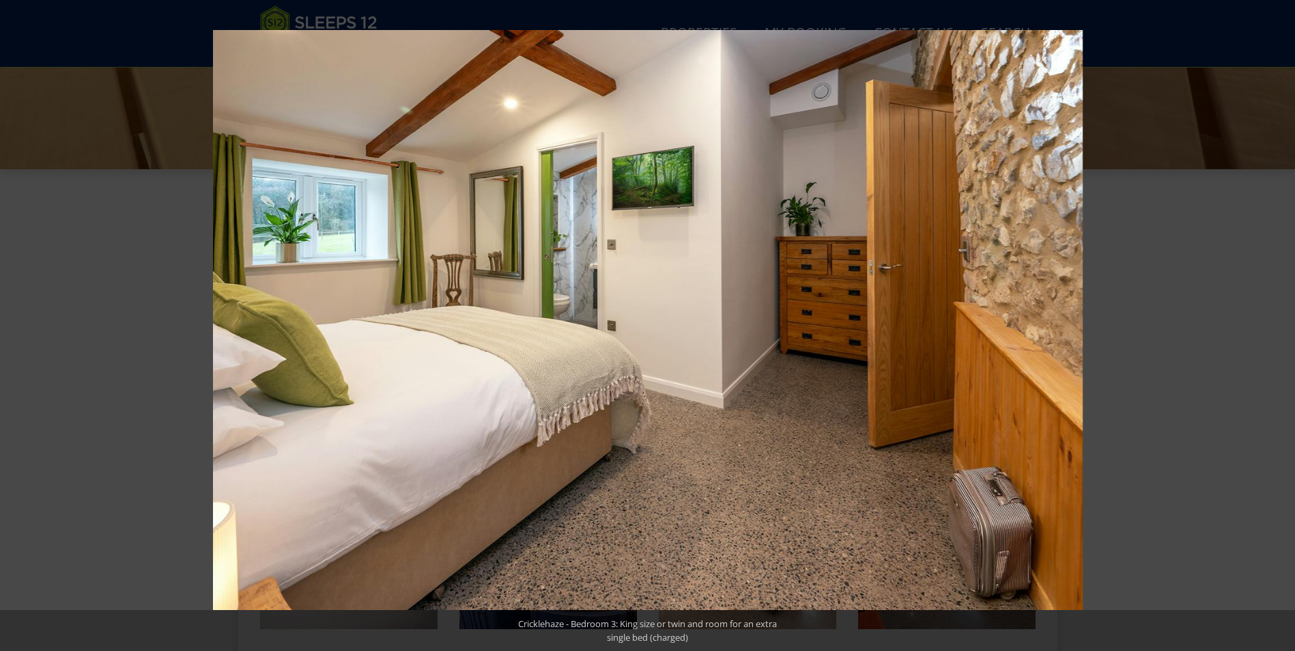
click at [1279, 324] on button at bounding box center [1271, 325] width 48 height 68
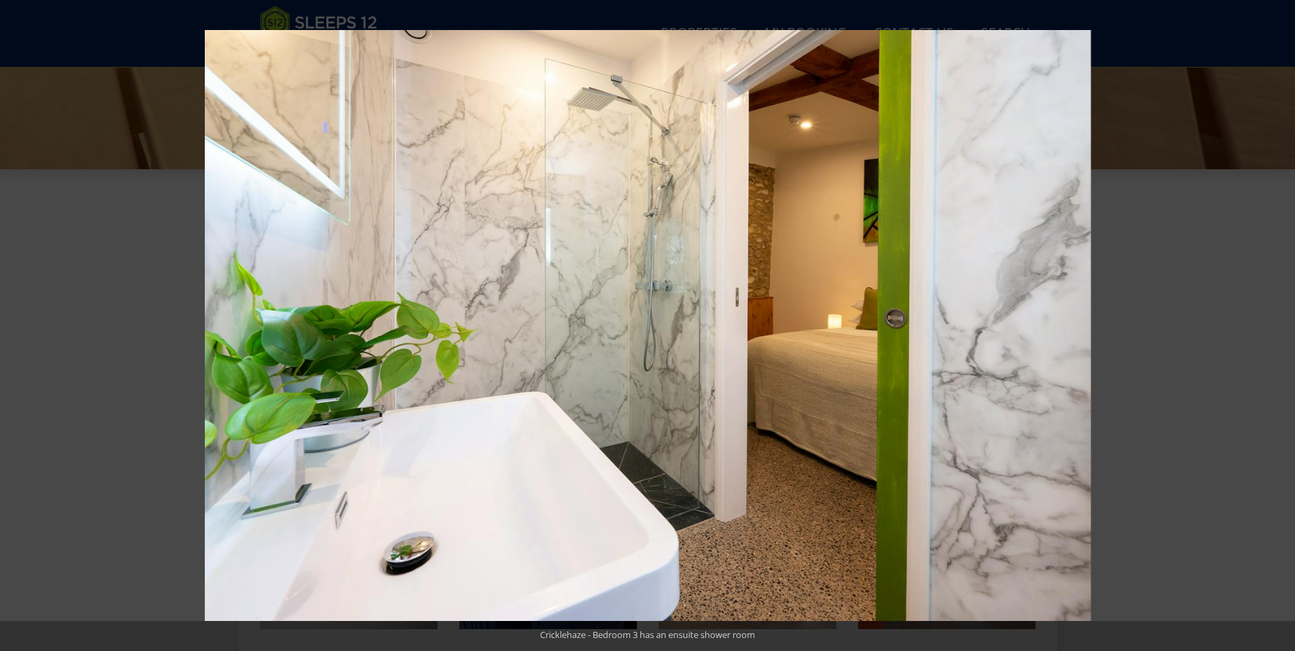
click at [1279, 324] on button at bounding box center [1271, 325] width 48 height 68
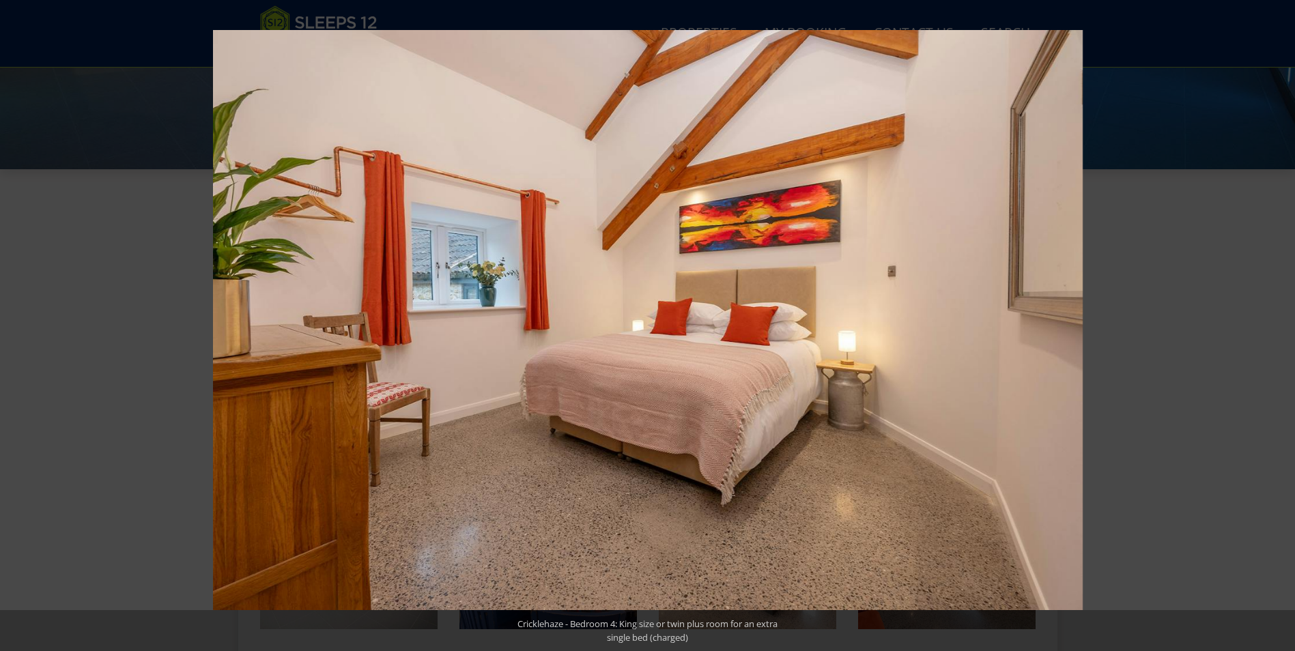
click at [1279, 324] on button at bounding box center [1271, 325] width 48 height 68
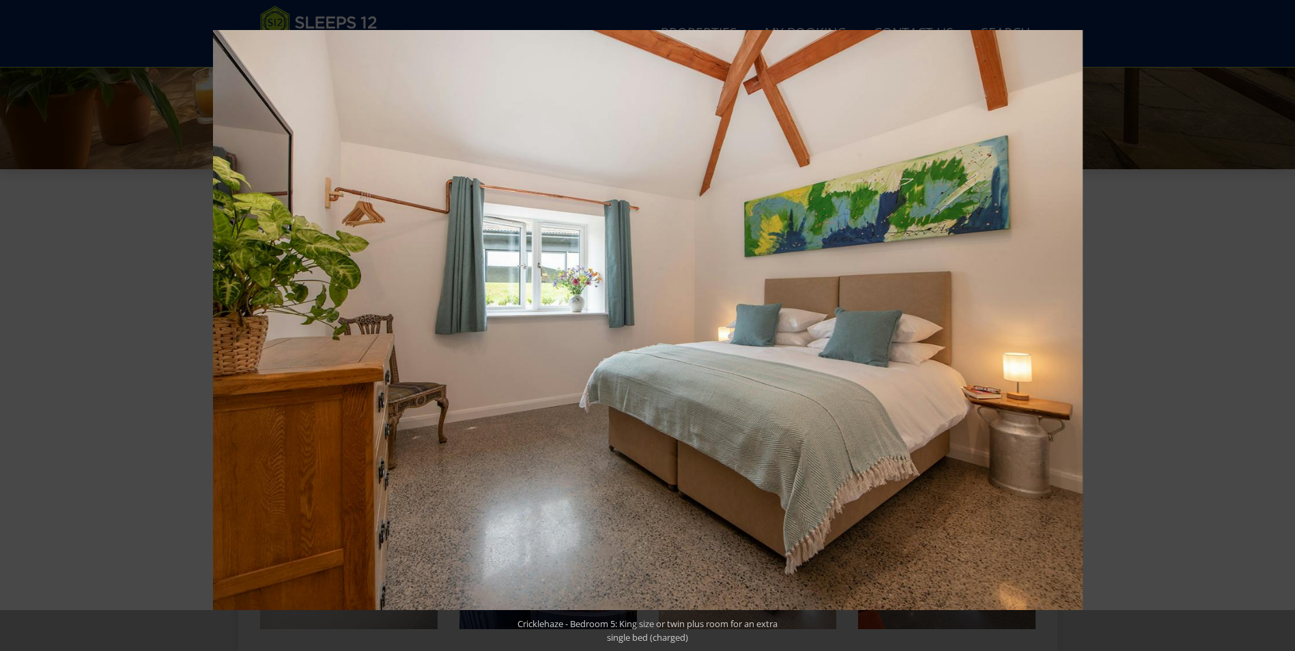
click at [1279, 324] on button at bounding box center [1271, 325] width 48 height 68
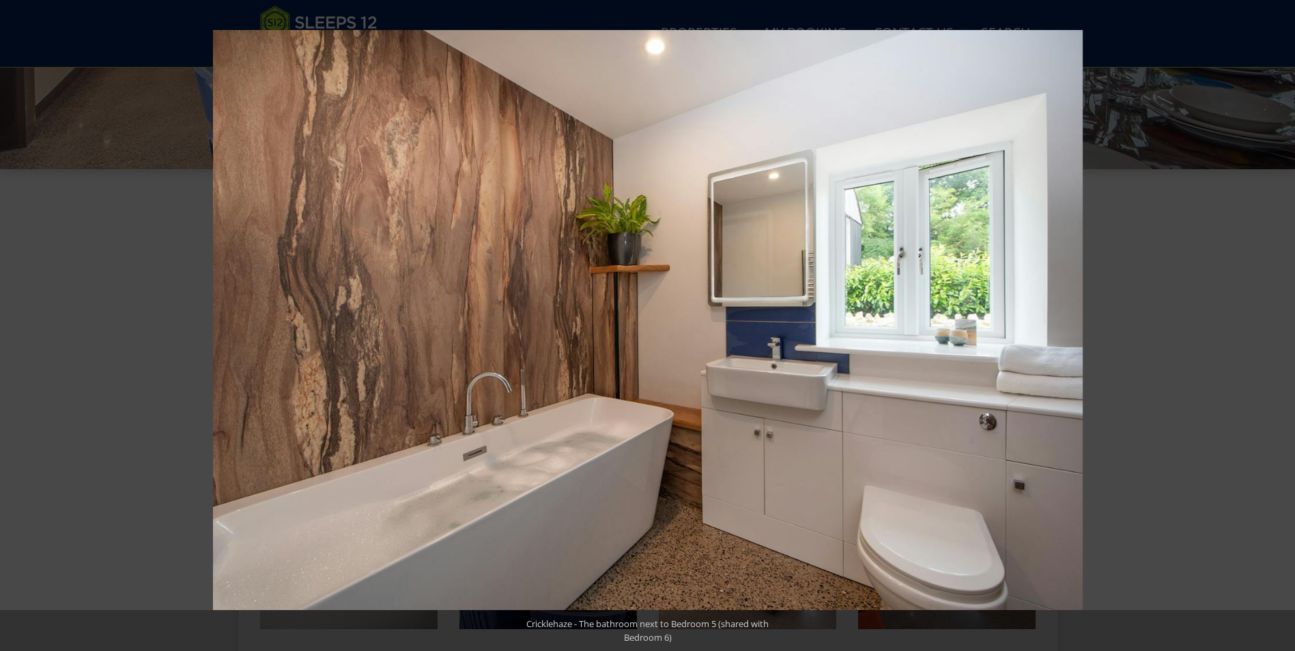
click at [1279, 324] on button at bounding box center [1271, 325] width 48 height 68
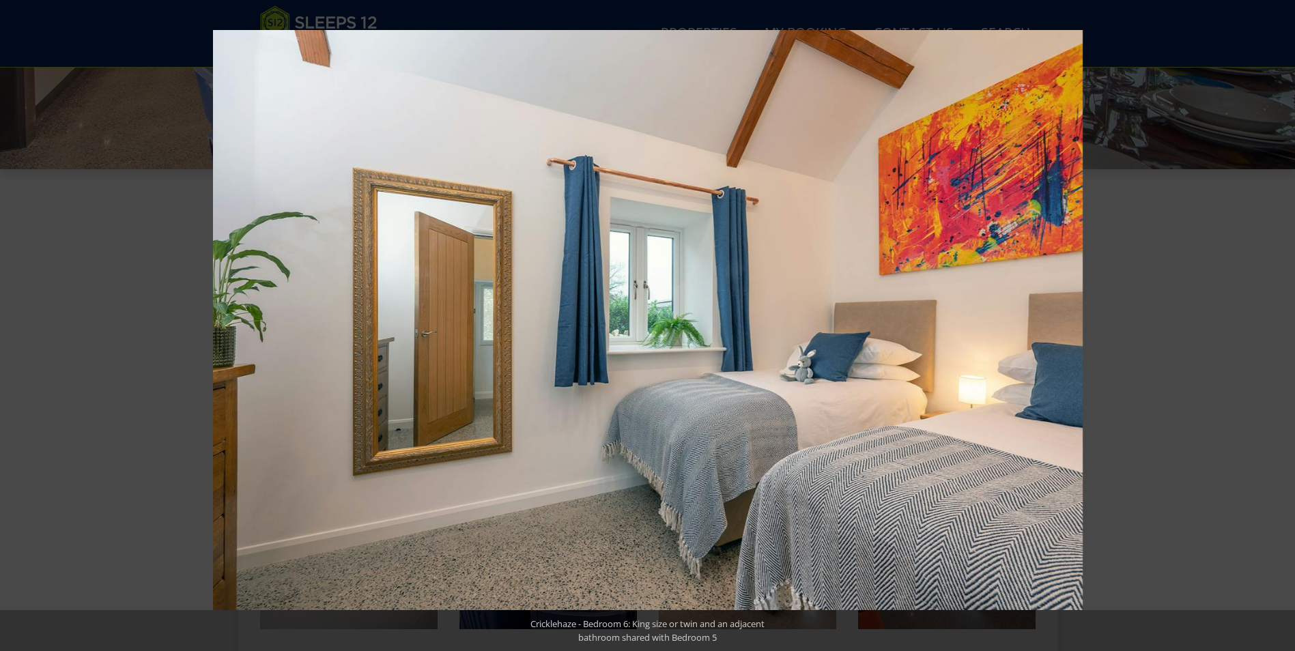
click at [1279, 324] on button at bounding box center [1271, 325] width 48 height 68
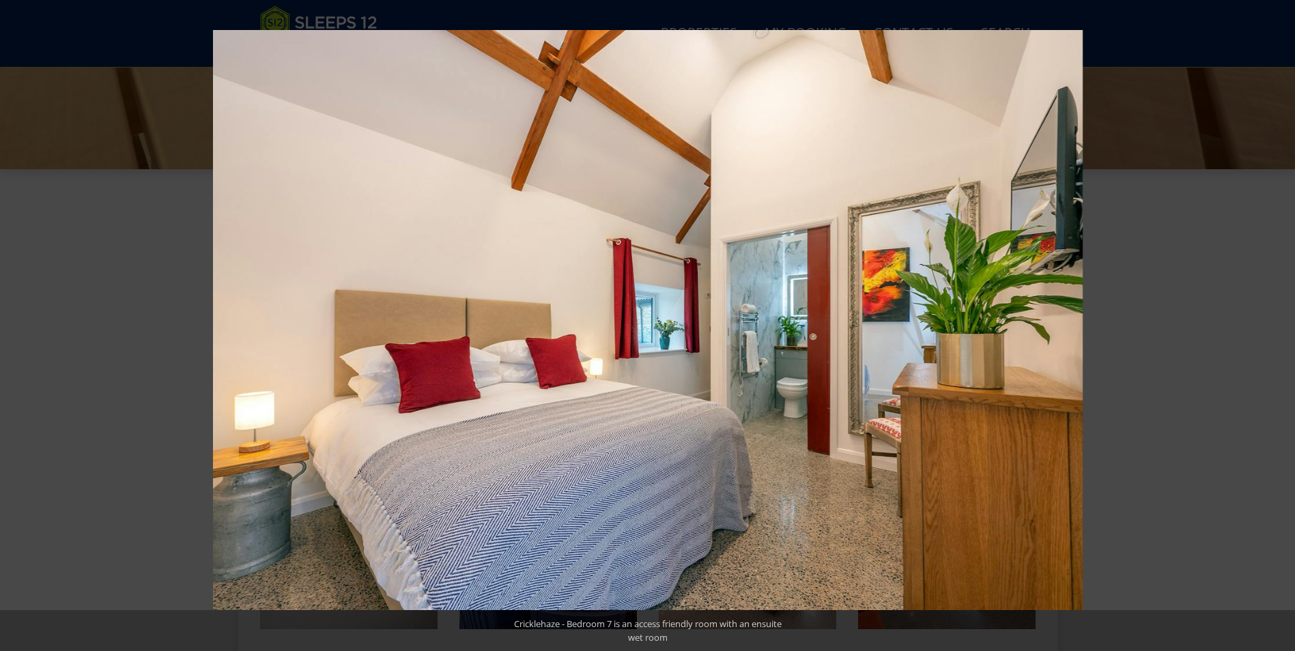
click at [1279, 324] on button at bounding box center [1271, 325] width 48 height 68
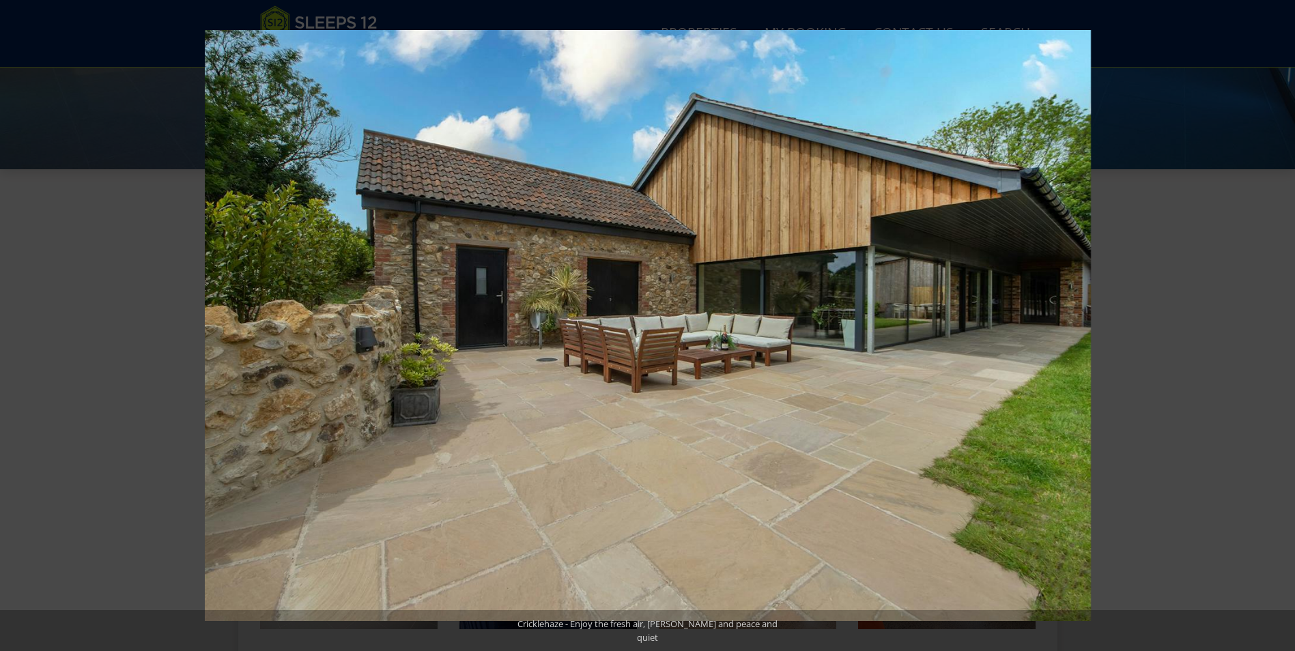
click at [1279, 324] on button at bounding box center [1271, 325] width 48 height 68
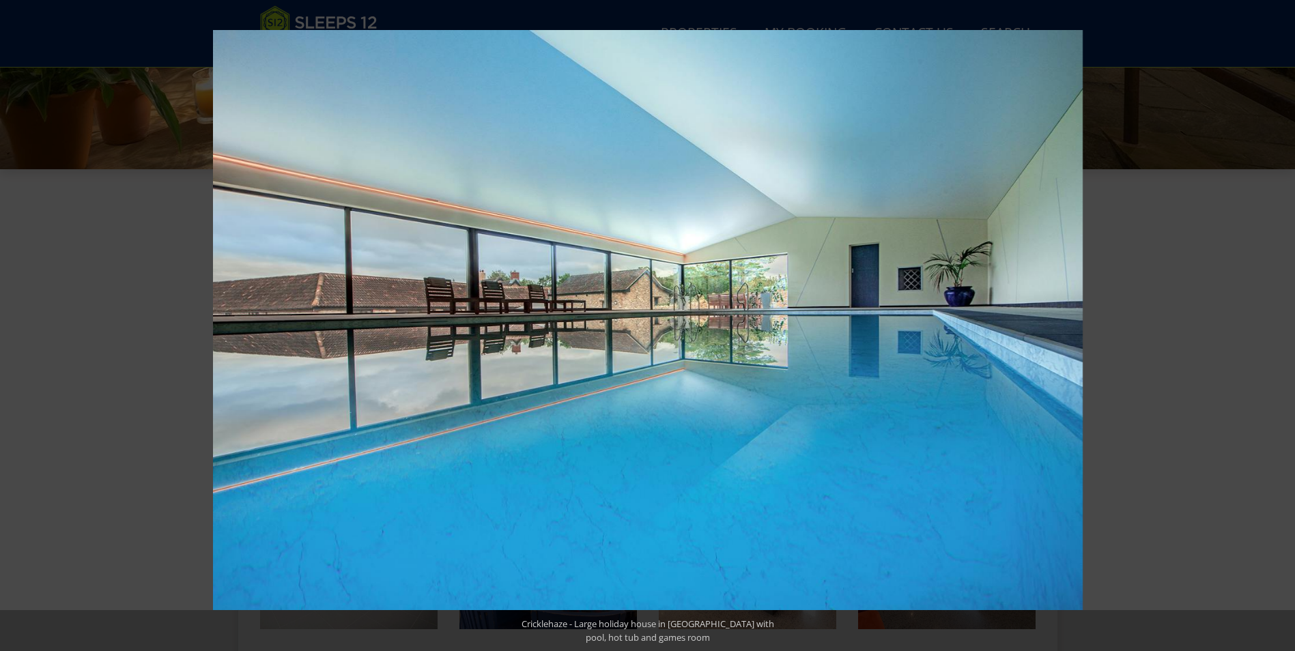
click at [1279, 324] on button at bounding box center [1271, 325] width 48 height 68
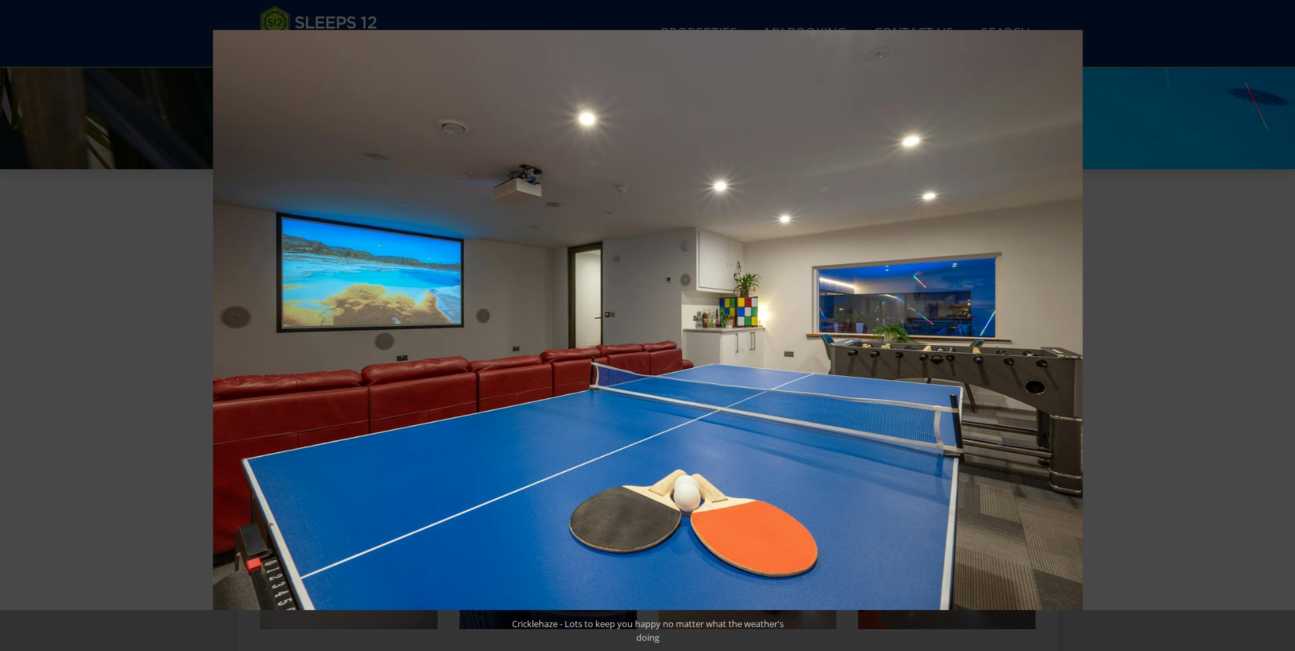
click at [1279, 324] on button at bounding box center [1271, 325] width 48 height 68
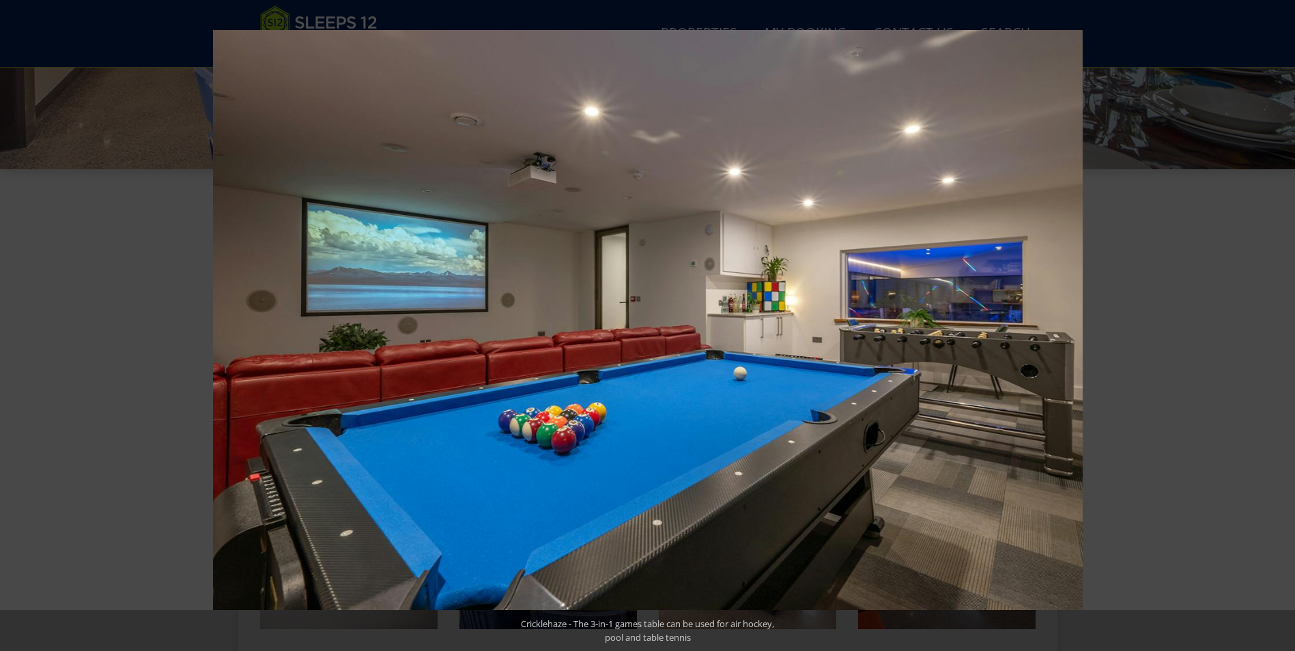
click at [1279, 324] on button at bounding box center [1271, 325] width 48 height 68
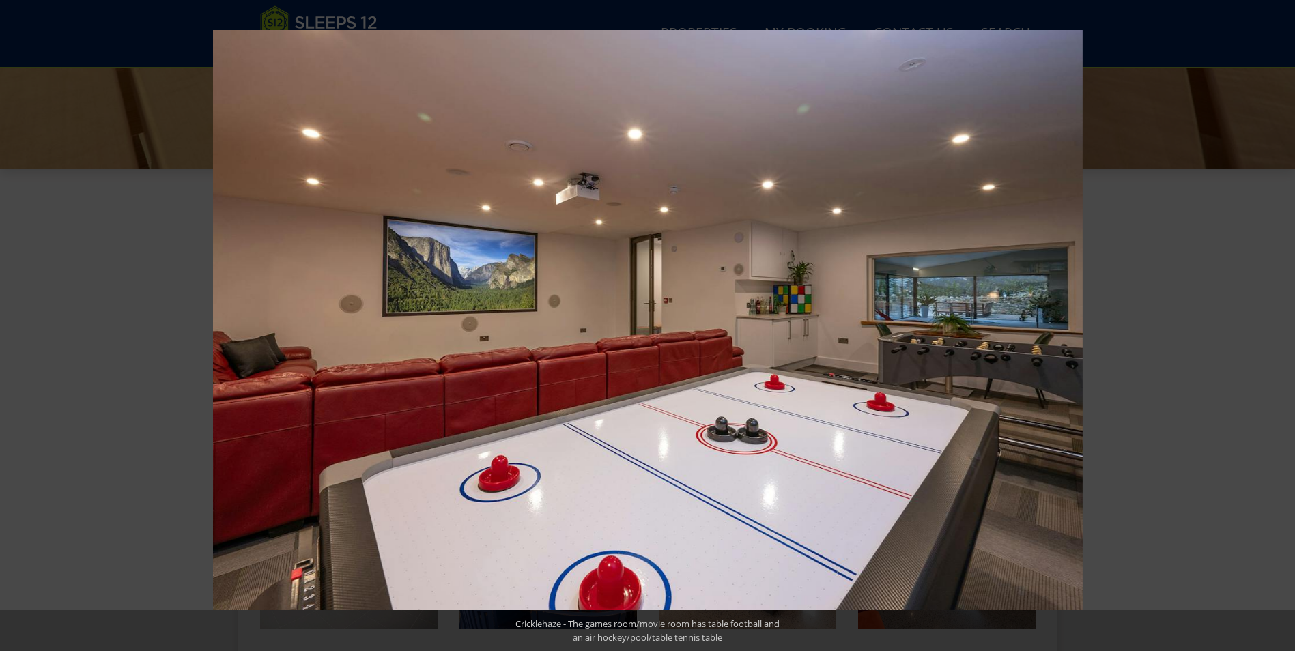
click at [1279, 324] on button at bounding box center [1271, 325] width 48 height 68
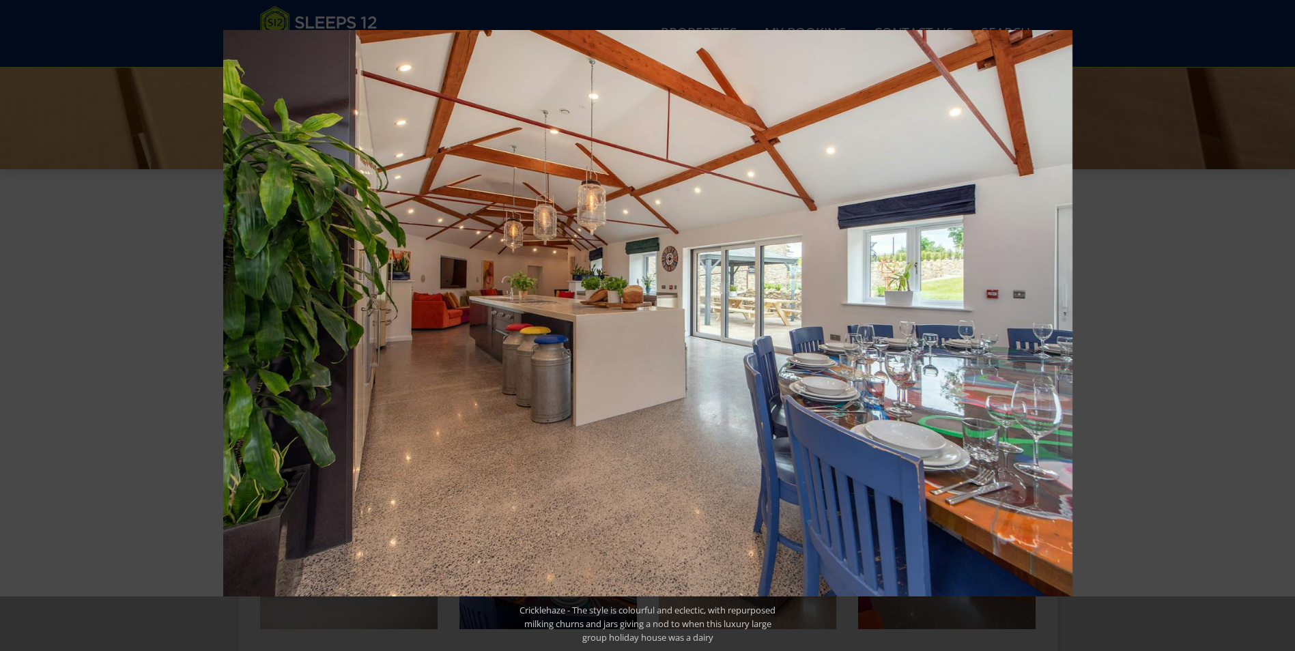
click at [1279, 324] on button at bounding box center [1271, 325] width 48 height 68
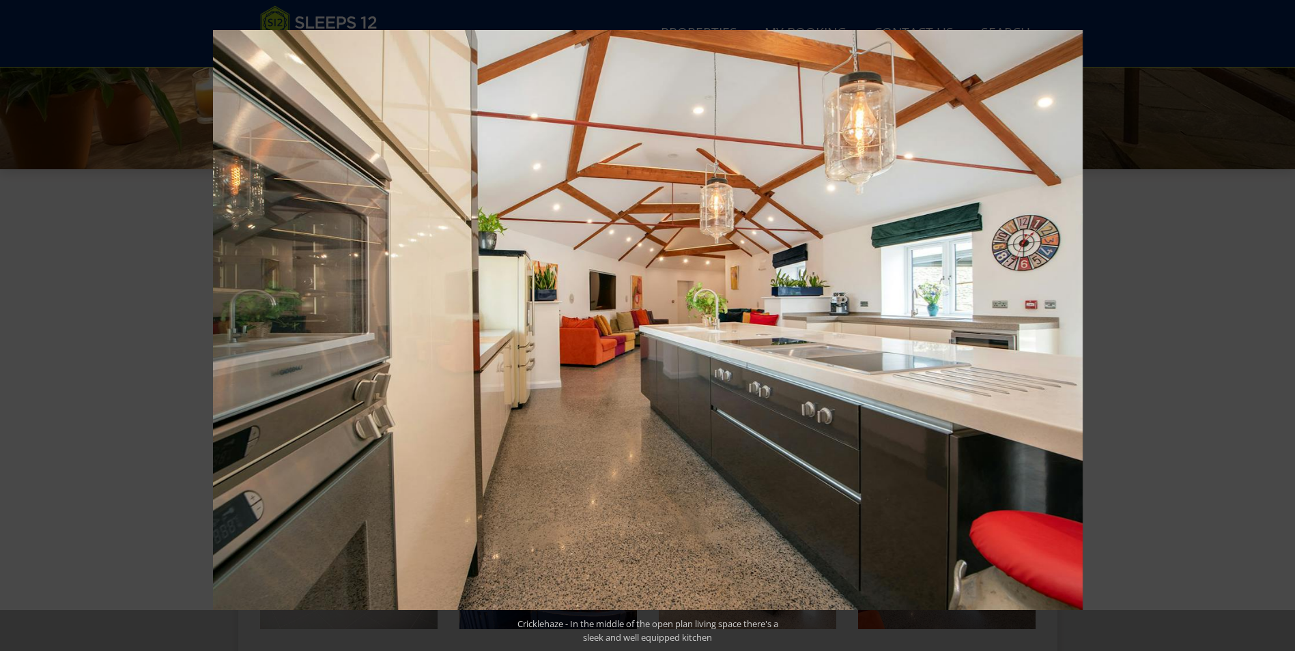
click at [1279, 324] on button at bounding box center [1271, 325] width 48 height 68
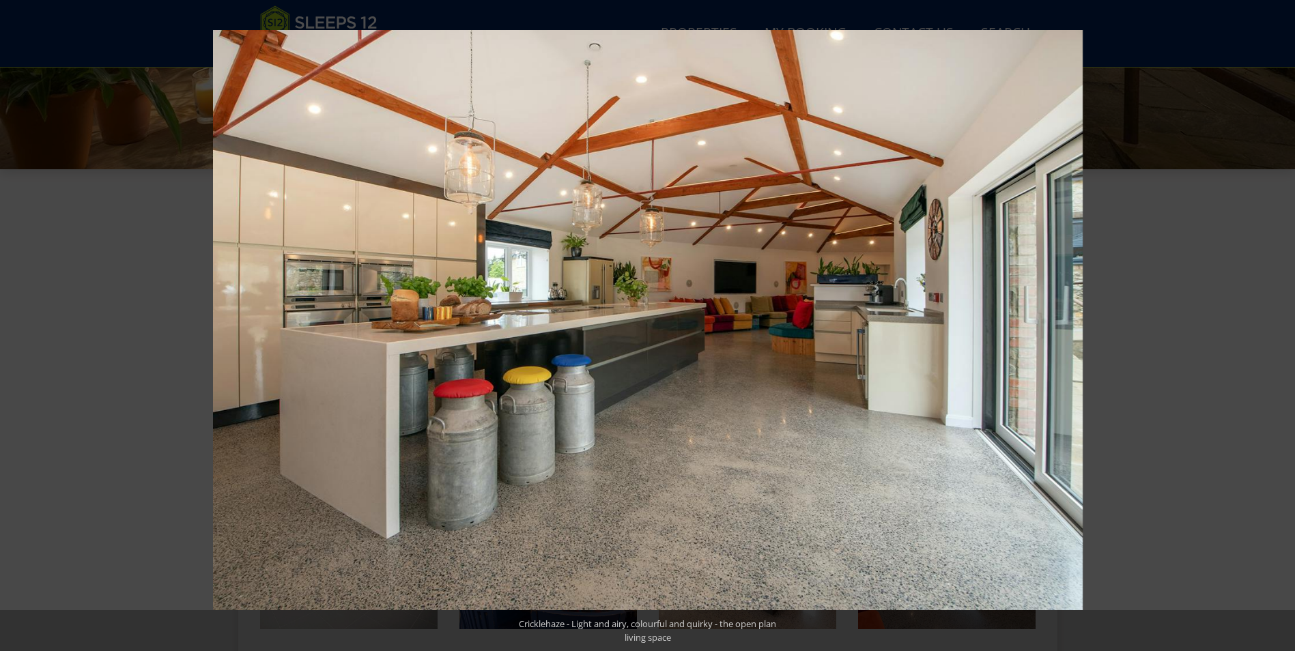
click at [1279, 324] on button at bounding box center [1271, 325] width 48 height 68
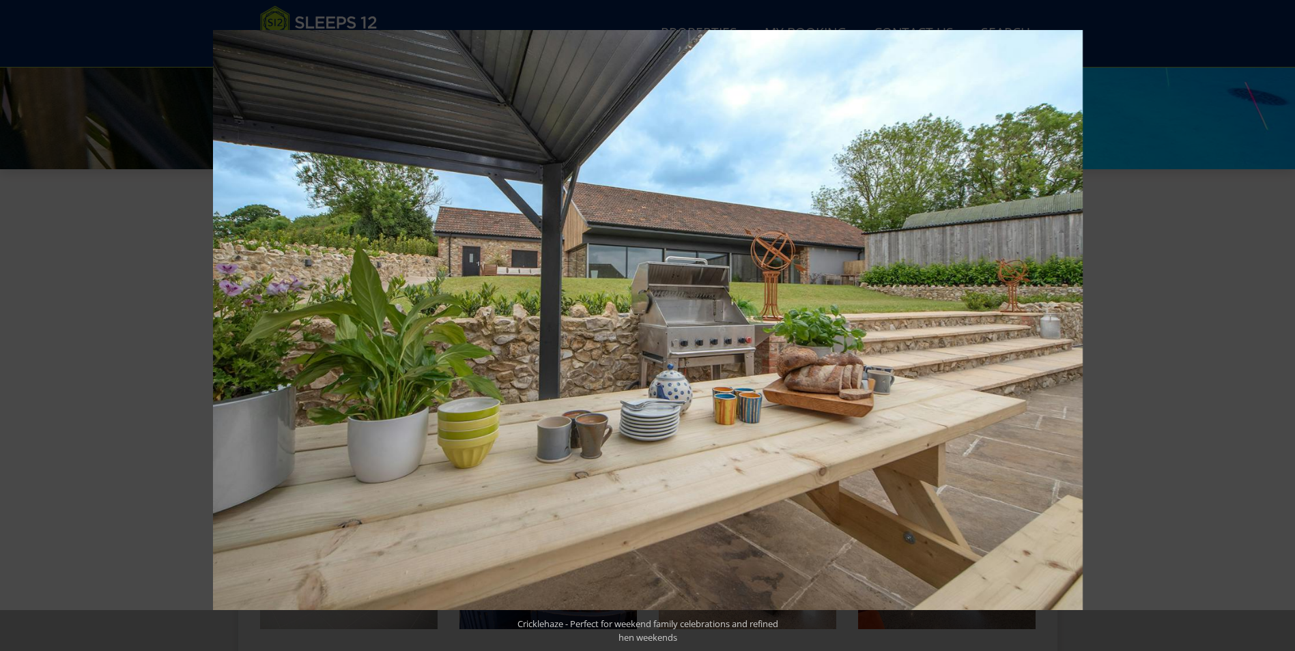
click at [1279, 324] on button at bounding box center [1271, 325] width 48 height 68
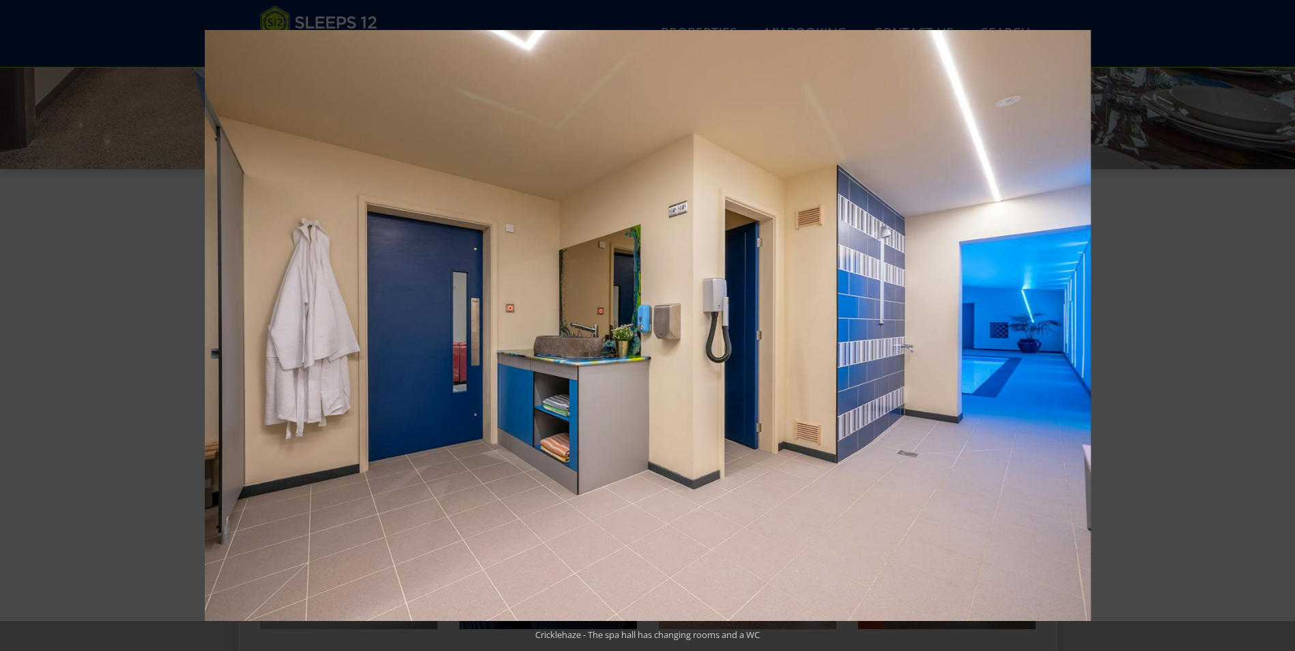
click at [1279, 324] on button at bounding box center [1271, 325] width 48 height 68
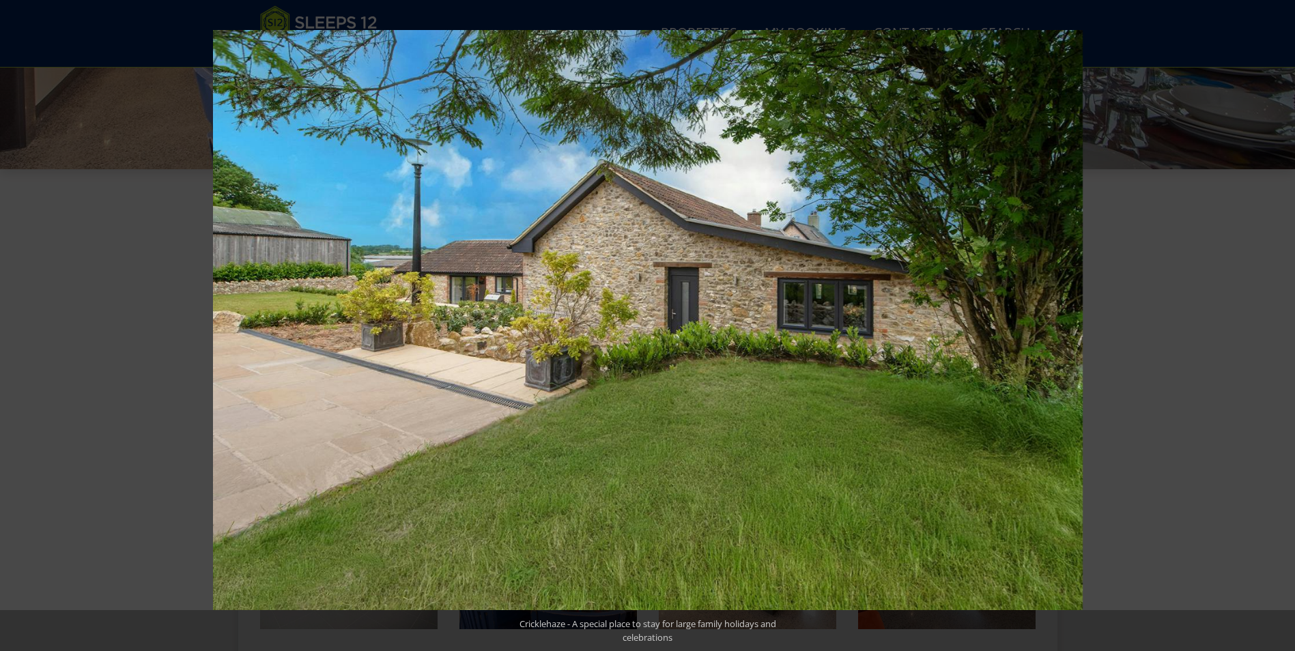
click at [1279, 324] on button at bounding box center [1271, 325] width 48 height 68
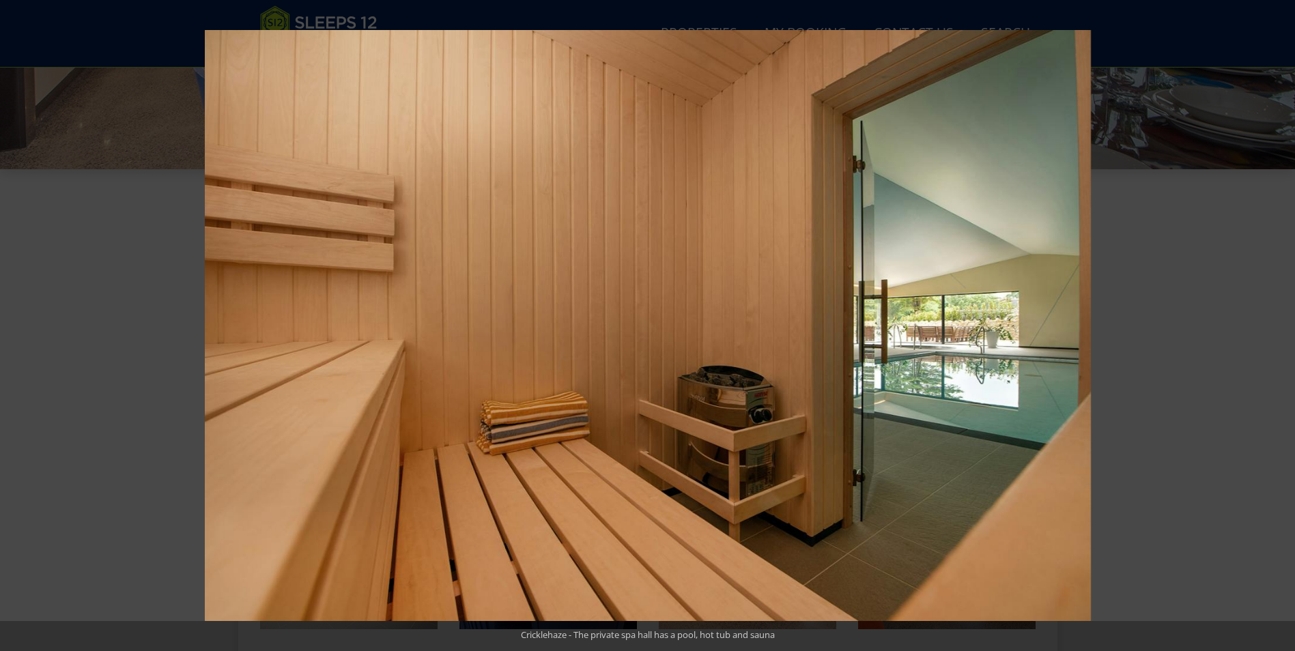
click at [1279, 324] on button at bounding box center [1271, 325] width 48 height 68
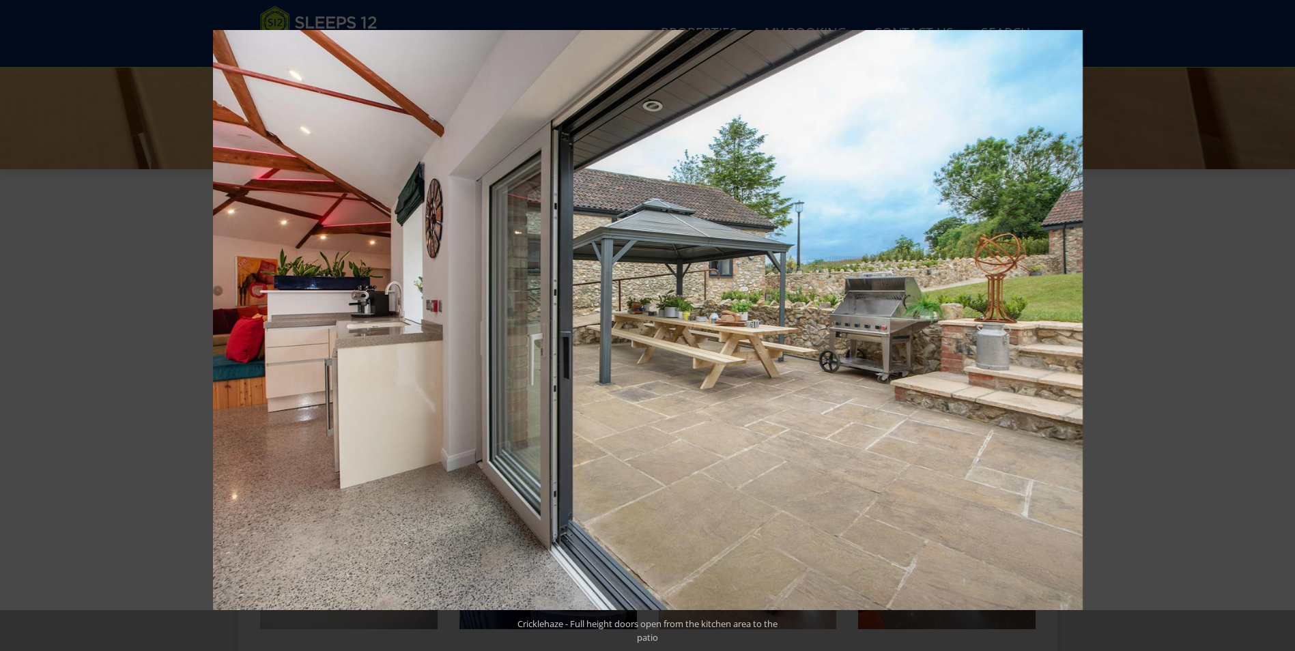
click at [1279, 324] on button at bounding box center [1271, 325] width 48 height 68
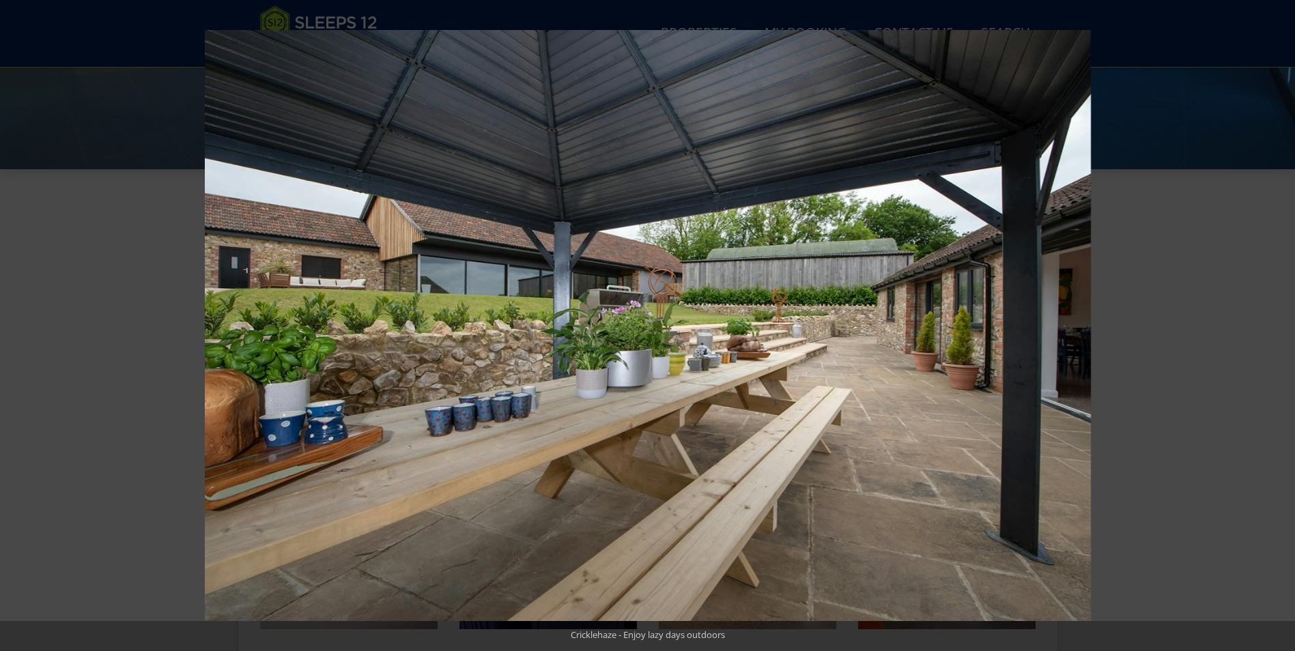
click at [1279, 324] on button at bounding box center [1271, 325] width 48 height 68
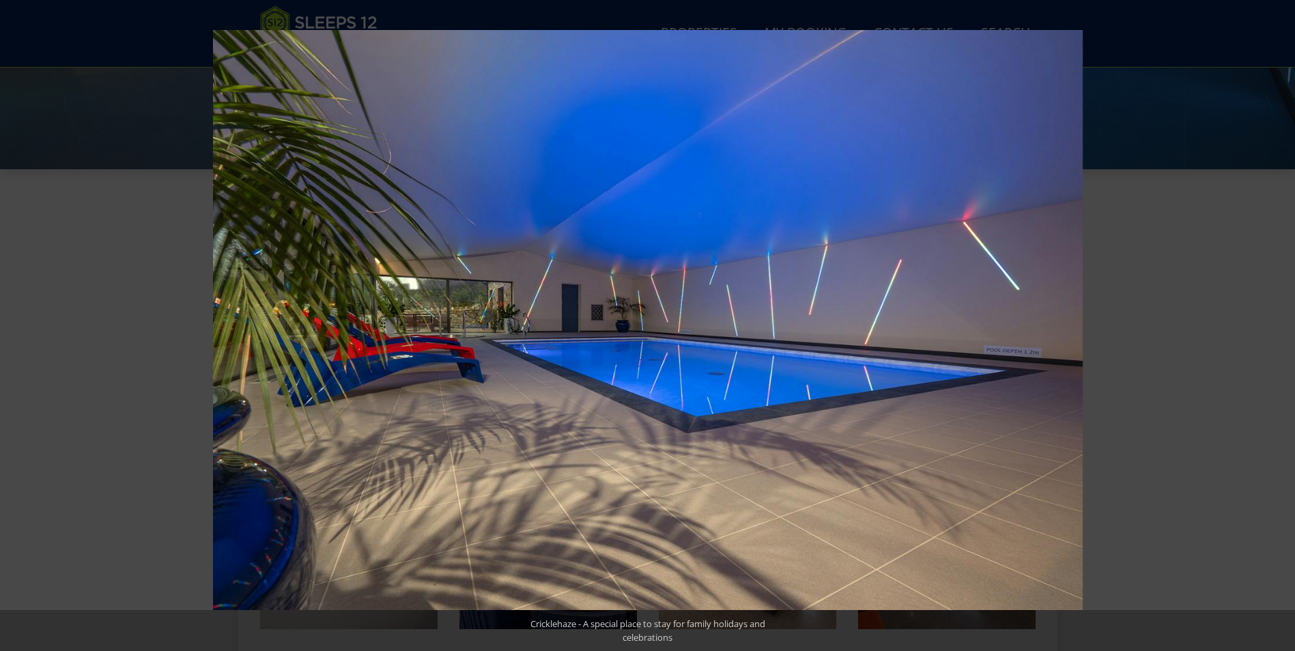
click at [1279, 324] on button at bounding box center [1271, 325] width 48 height 68
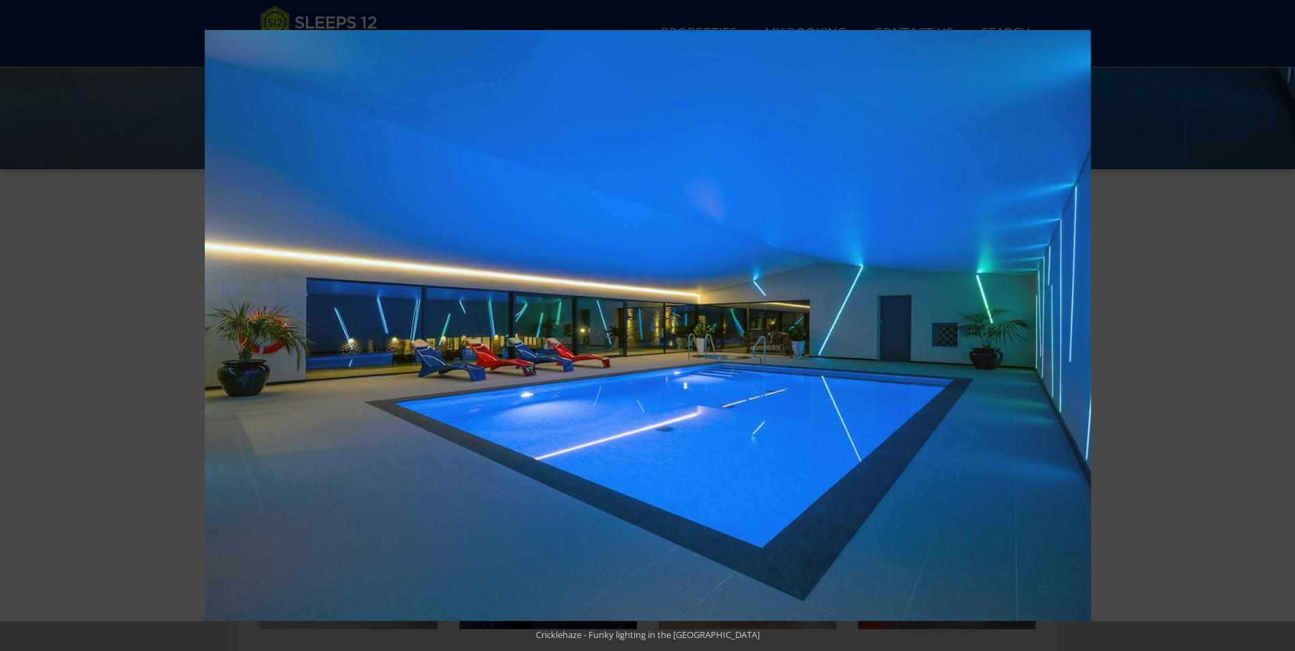
click at [1279, 324] on button at bounding box center [1271, 325] width 48 height 68
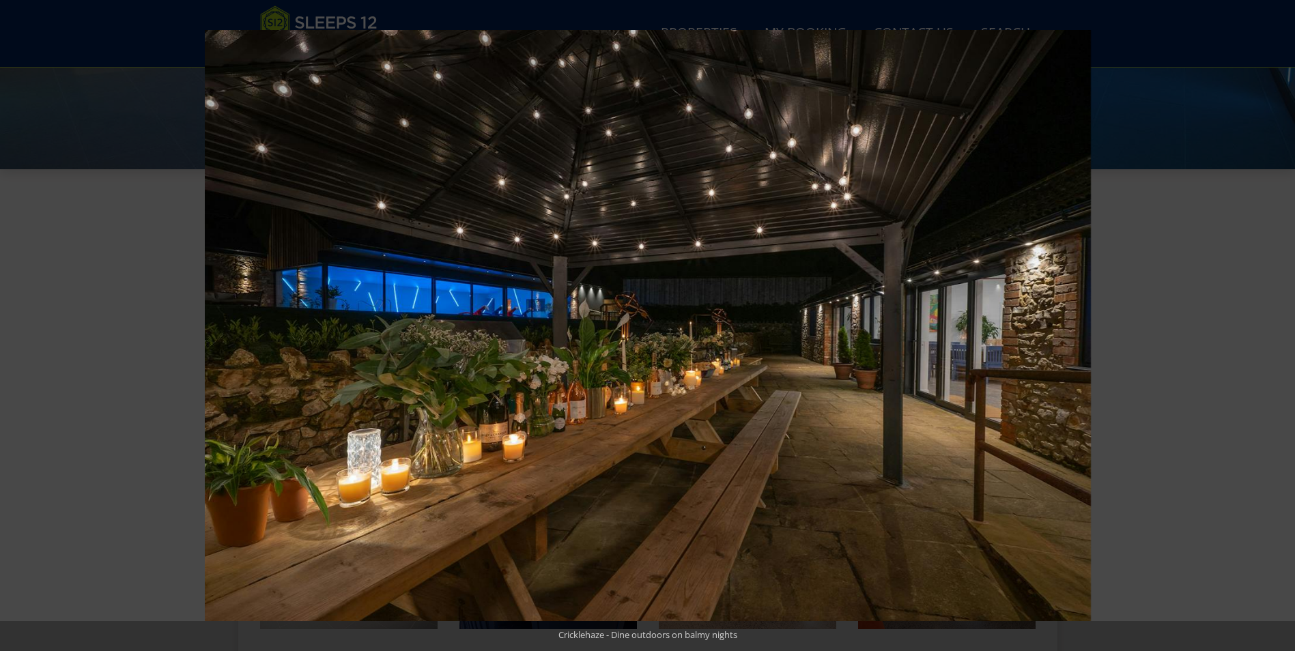
click at [1279, 324] on button at bounding box center [1271, 325] width 48 height 68
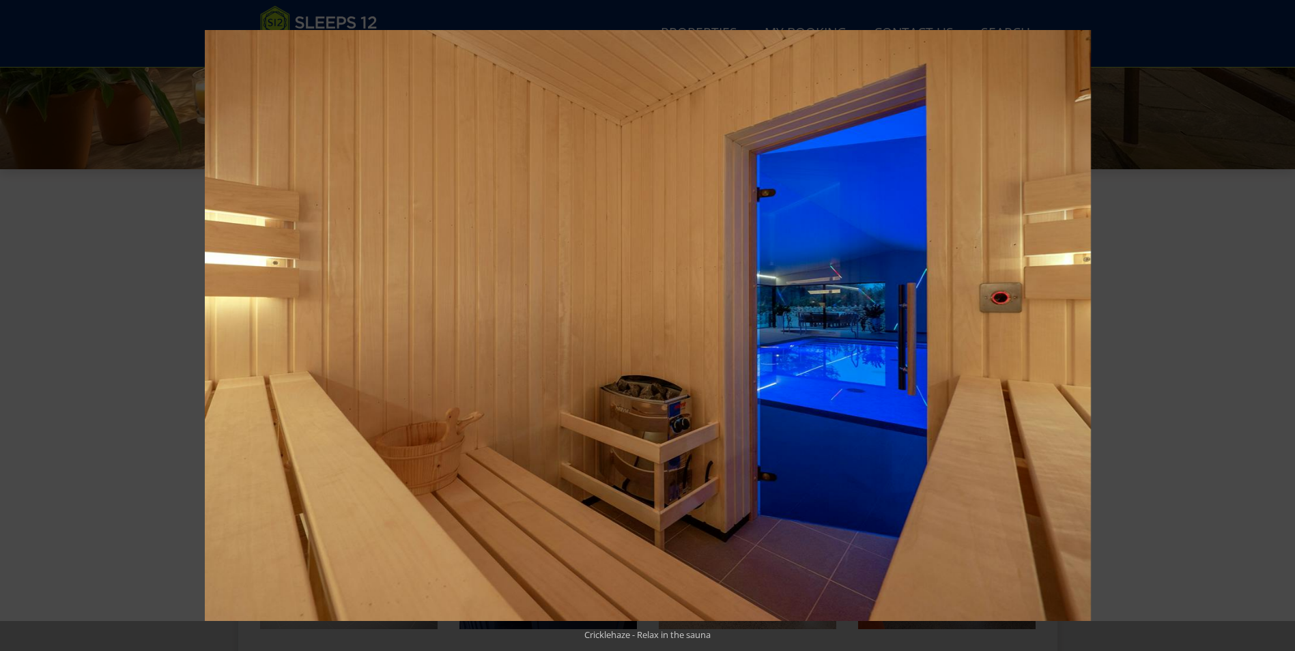
click at [1279, 324] on button at bounding box center [1271, 325] width 48 height 68
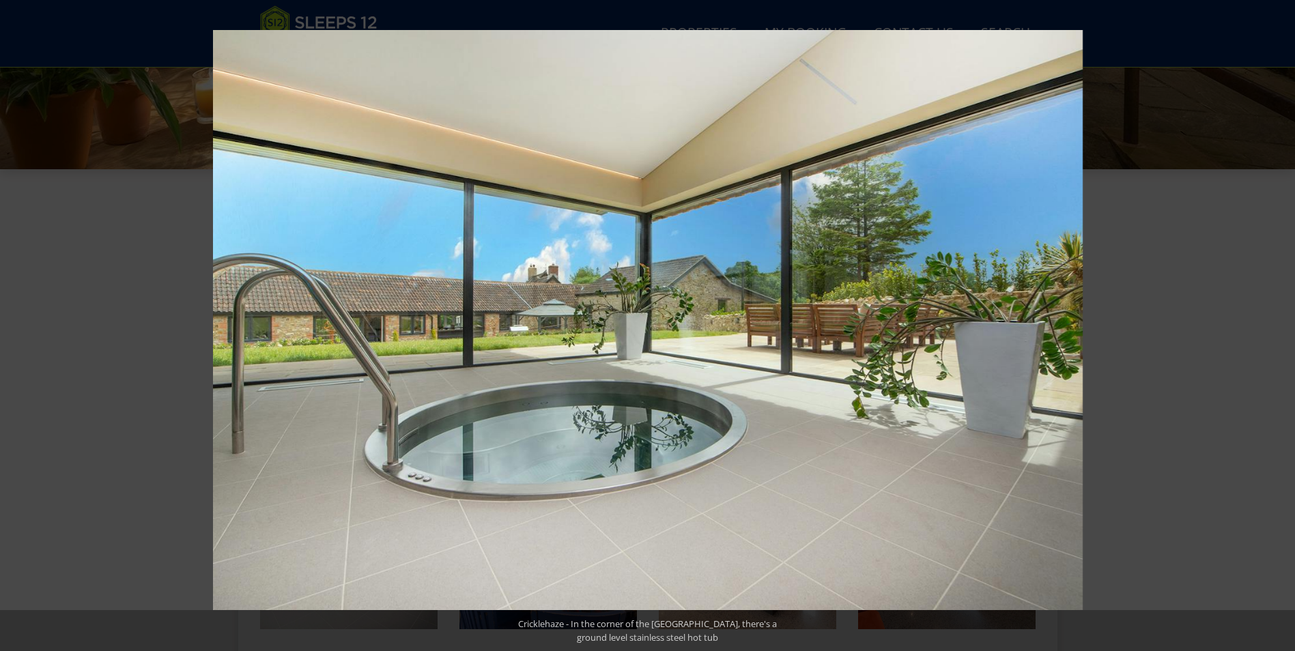
click at [1279, 324] on button at bounding box center [1271, 325] width 48 height 68
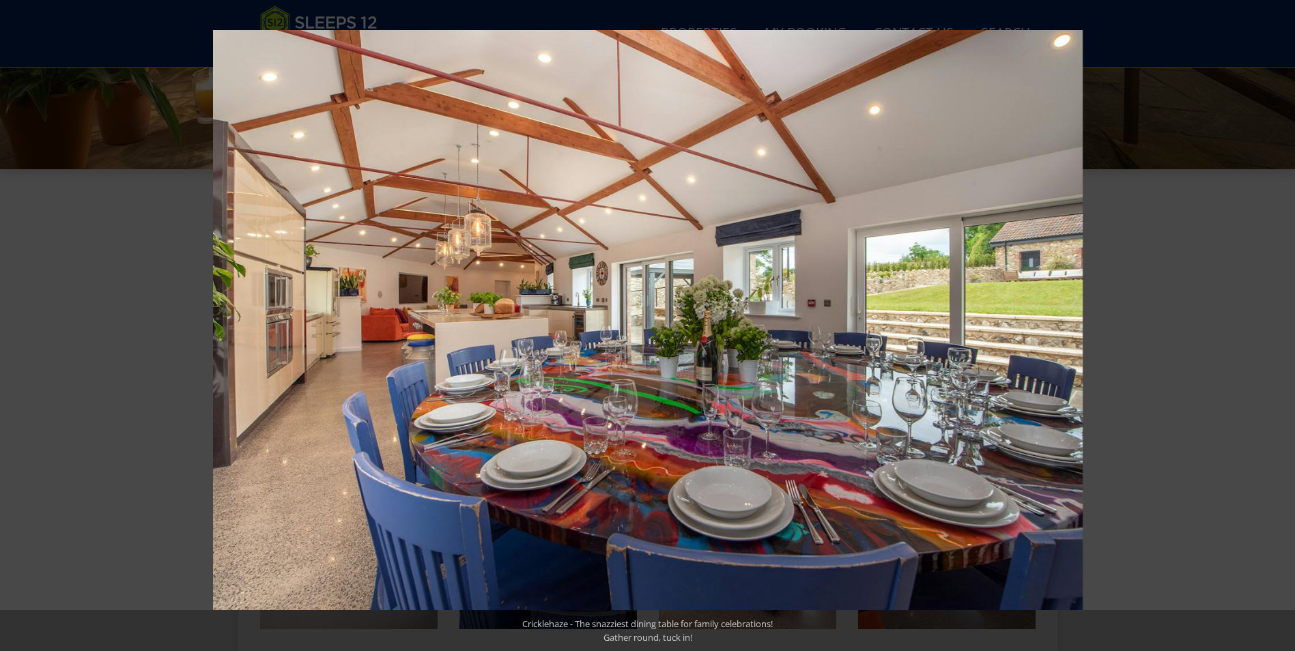
click at [1279, 324] on button at bounding box center [1271, 325] width 48 height 68
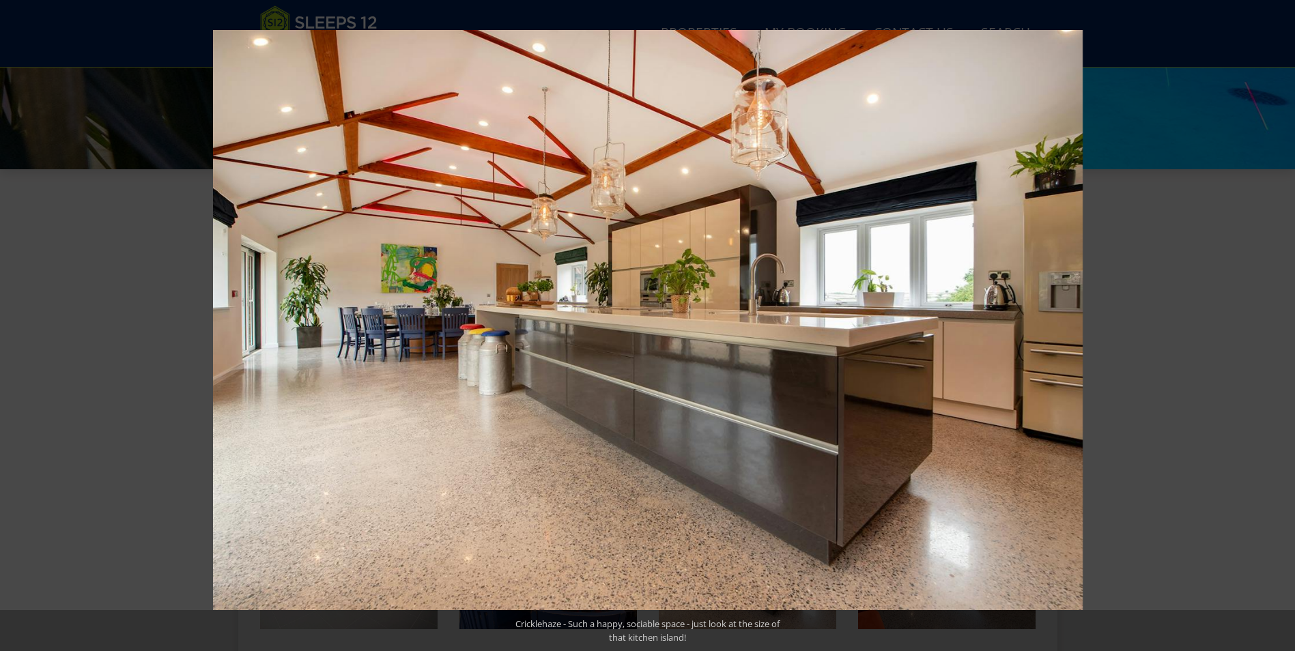
click at [1279, 324] on button at bounding box center [1271, 325] width 48 height 68
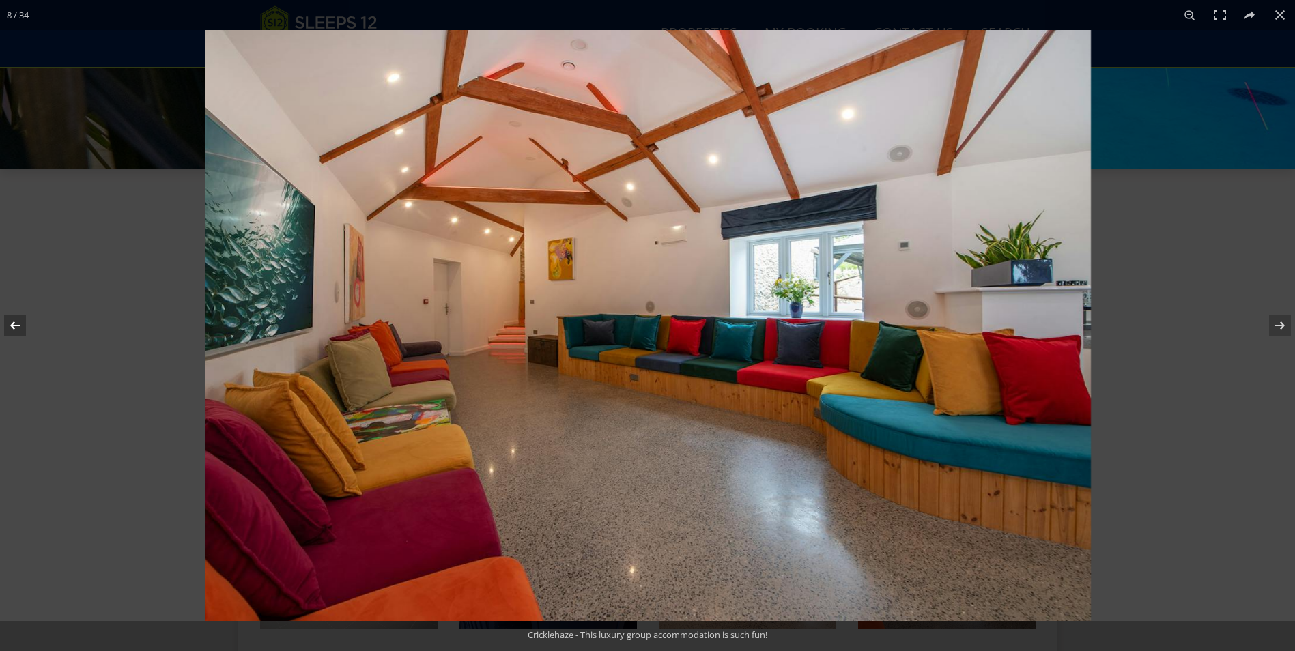
click at [11, 322] on button at bounding box center [24, 325] width 48 height 68
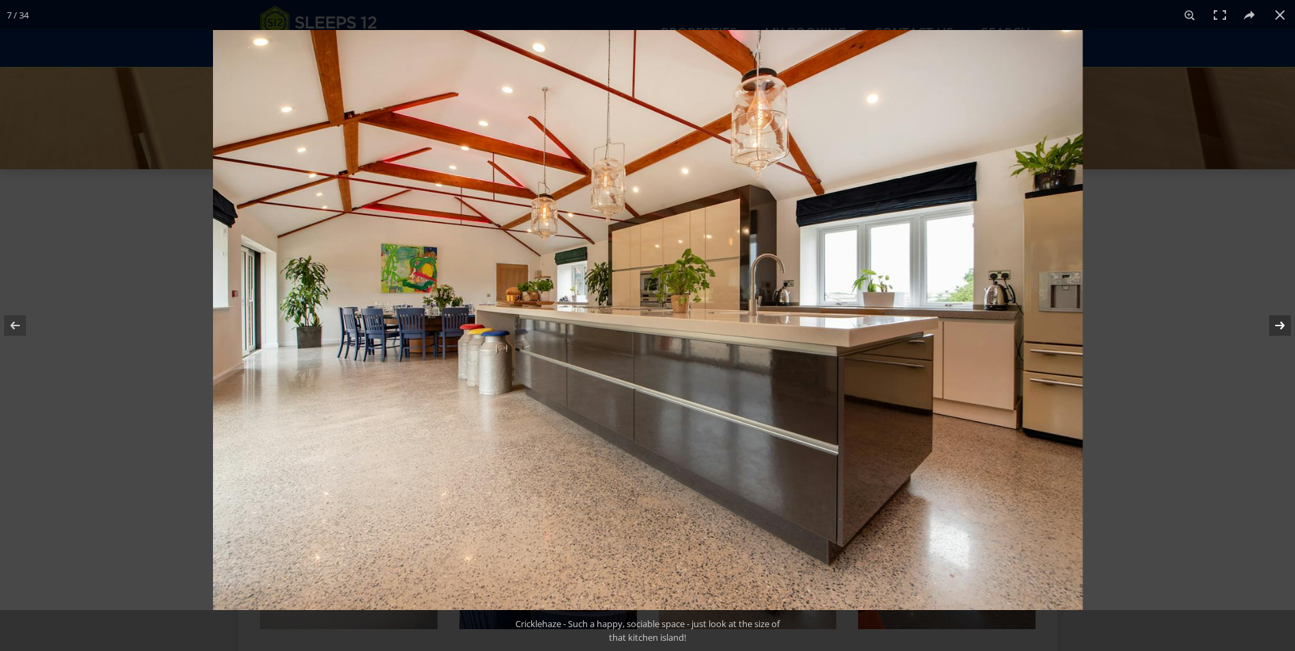
click at [1283, 330] on button at bounding box center [1271, 325] width 48 height 68
